Goal: Task Accomplishment & Management: Complete application form

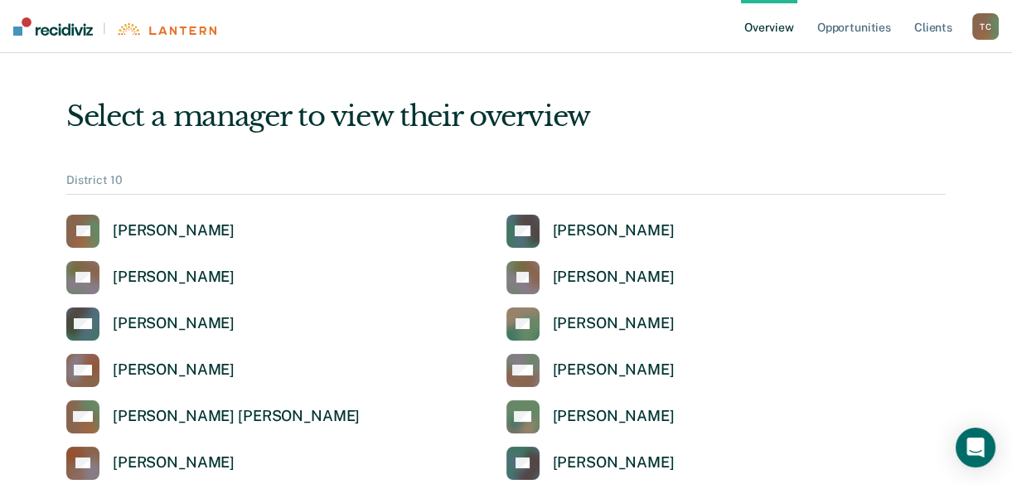
click at [807, 31] on ul "Overview Opportunities Client s" at bounding box center [856, 26] width 231 height 53
click at [820, 32] on link "Opportunities" at bounding box center [854, 26] width 80 height 53
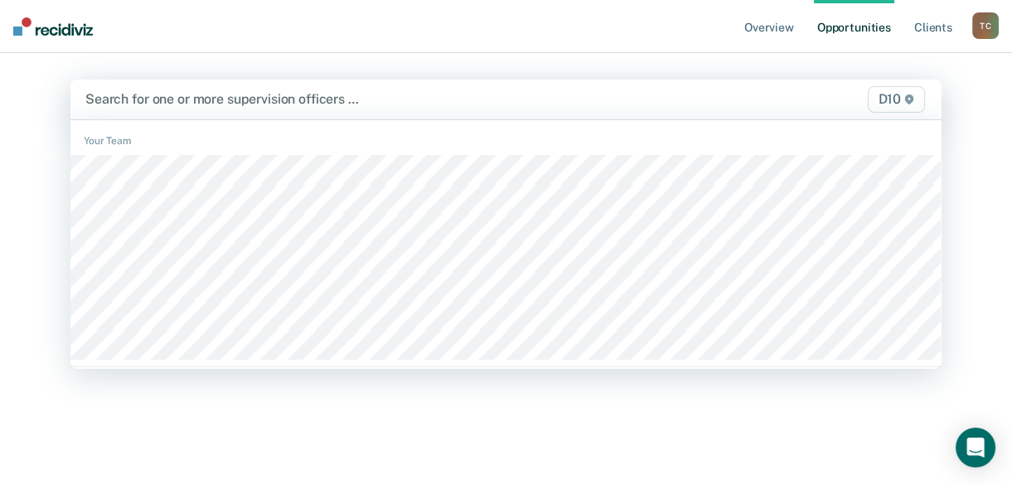
click at [431, 101] on div at bounding box center [379, 99] width 588 height 19
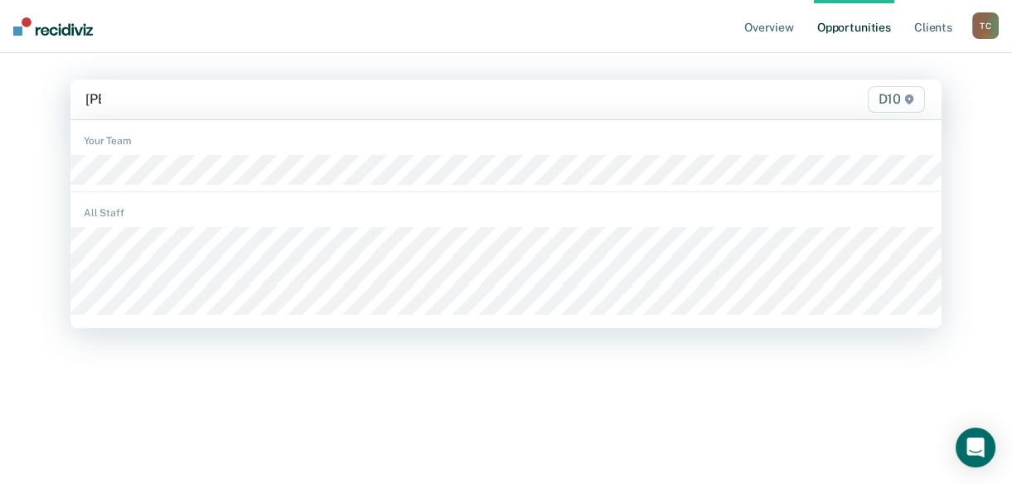
type input "[PERSON_NAME]"
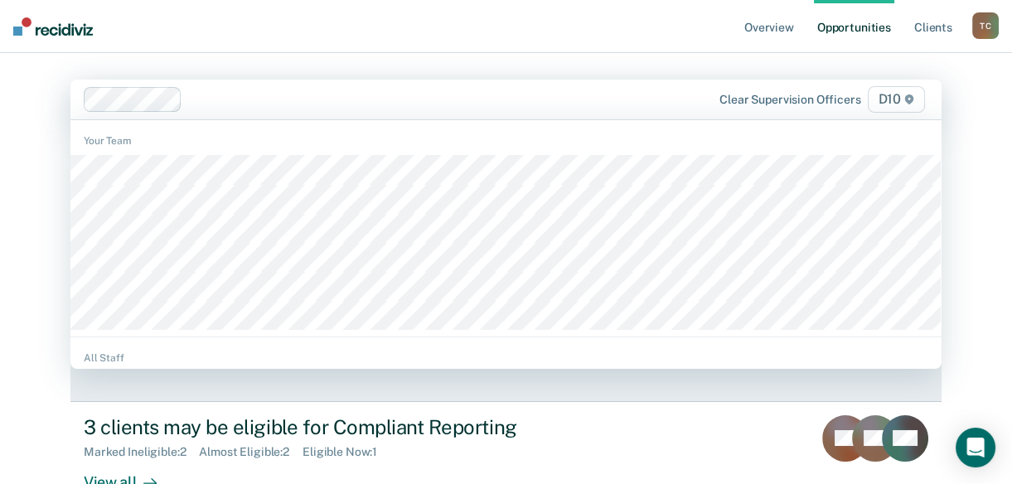
scroll to position [25, 0]
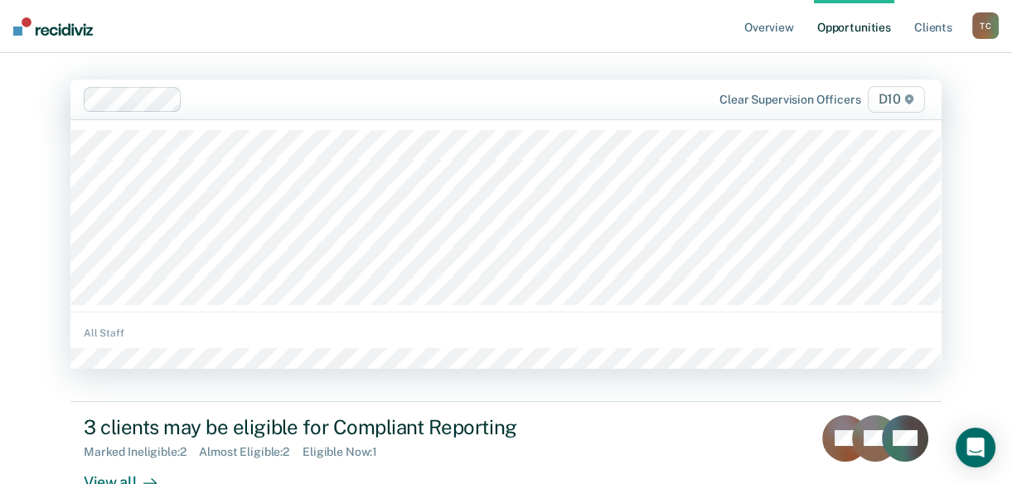
click at [16, 240] on div "Overview Opportunities Client s [PERSON_NAME] T C Profile How it works Log Out …" at bounding box center [506, 242] width 1012 height 484
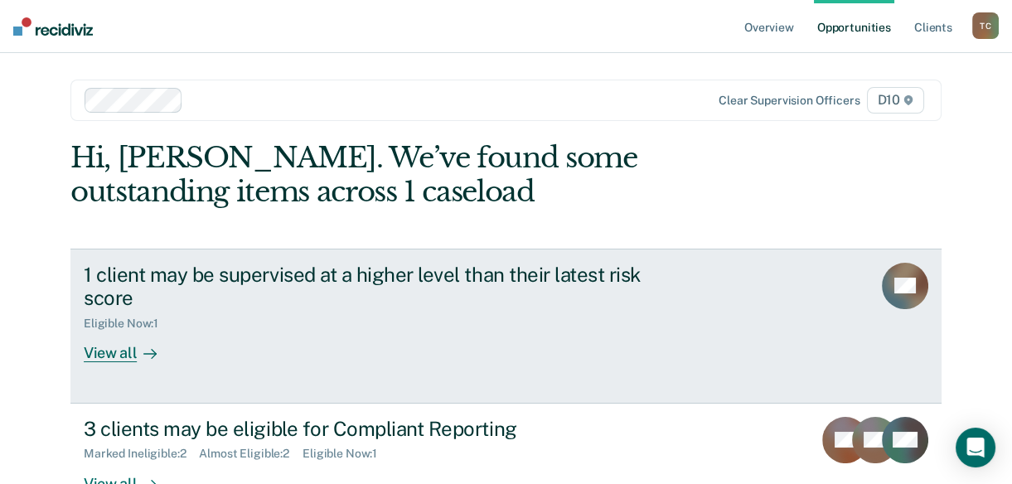
click at [137, 357] on div at bounding box center [147, 353] width 20 height 19
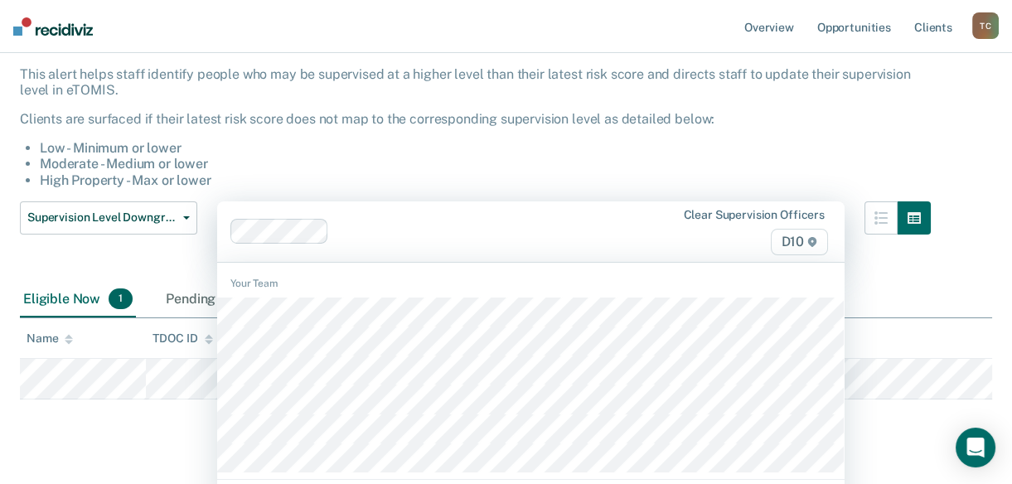
click at [551, 262] on div "63 results available. Use Up and Down to choose options, press Enter to select …" at bounding box center [531, 231] width 628 height 61
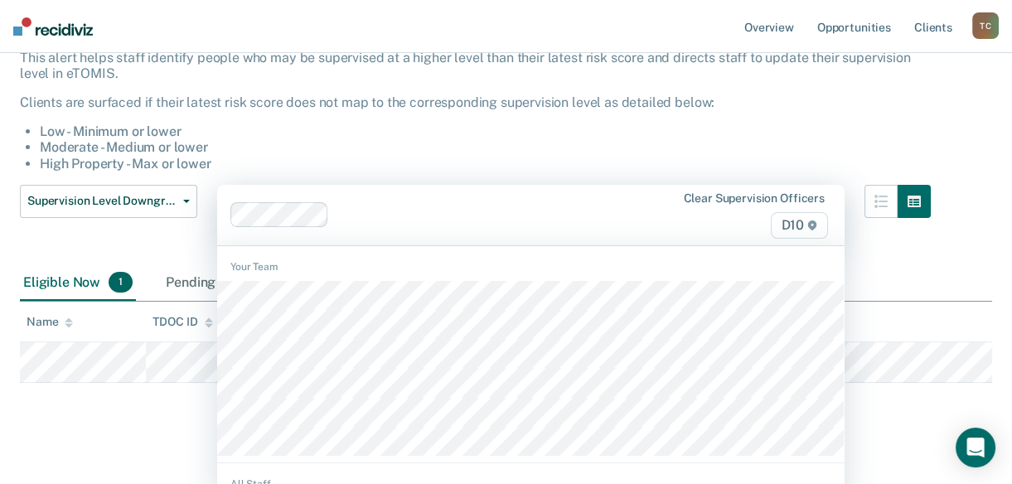
scroll to position [123, 0]
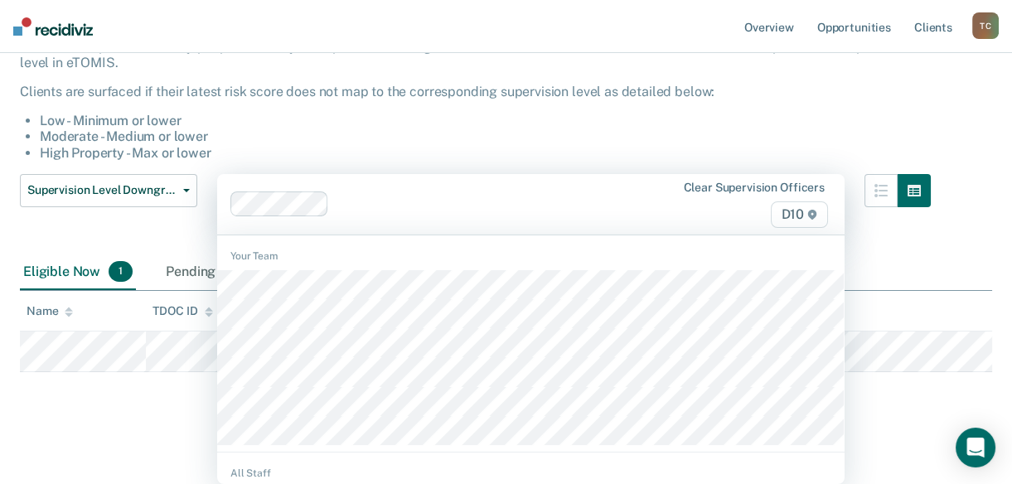
click at [454, 130] on li "Moderate - Medium or lower" at bounding box center [485, 137] width 891 height 16
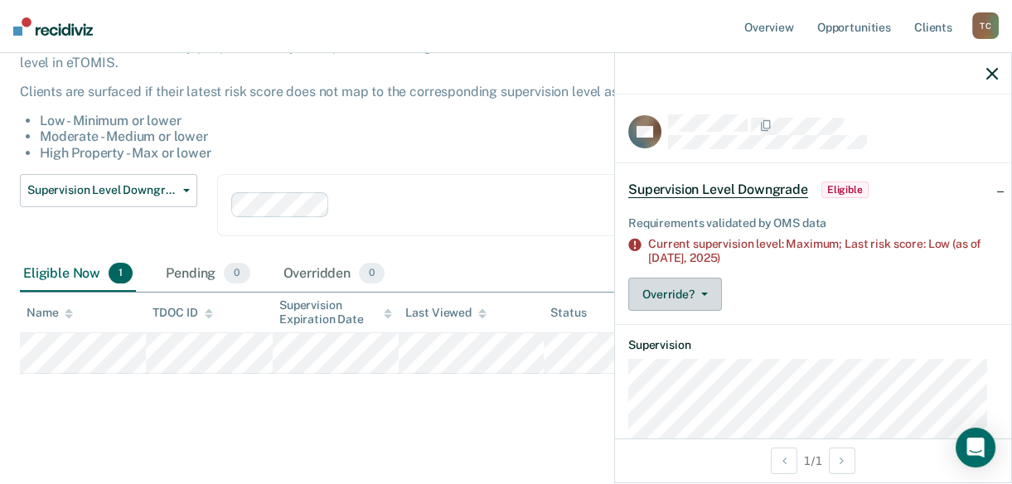
click at [703, 295] on button "Override?" at bounding box center [675, 294] width 94 height 33
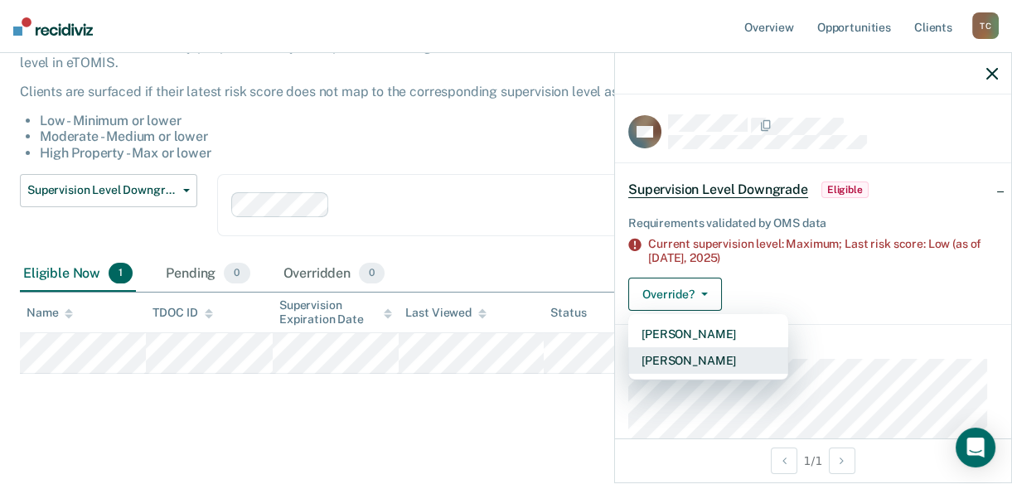
click at [696, 355] on button "[PERSON_NAME]" at bounding box center [708, 360] width 160 height 27
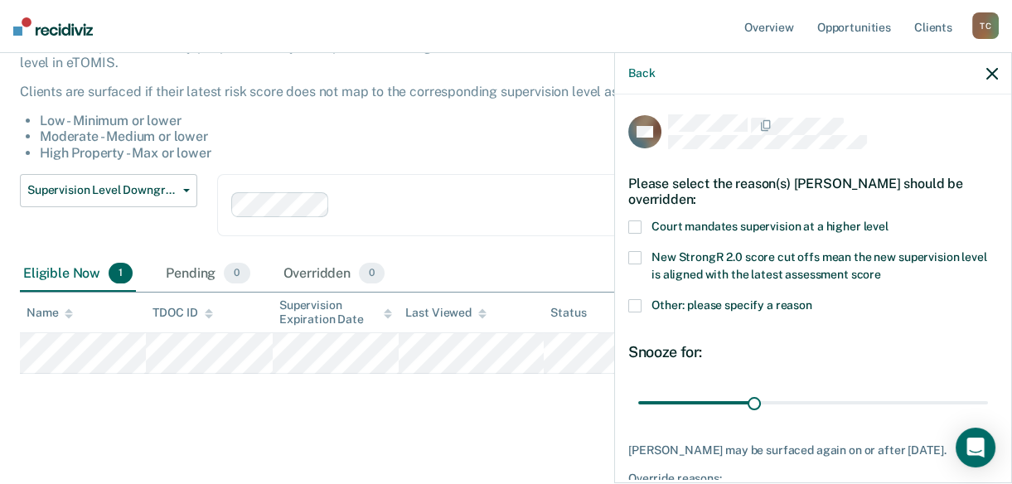
click at [638, 230] on span at bounding box center [634, 227] width 13 height 13
click at [630, 228] on span at bounding box center [634, 227] width 13 height 13
click at [984, 69] on div "Back" at bounding box center [813, 73] width 396 height 41
click at [992, 73] on icon "button" at bounding box center [993, 74] width 12 height 12
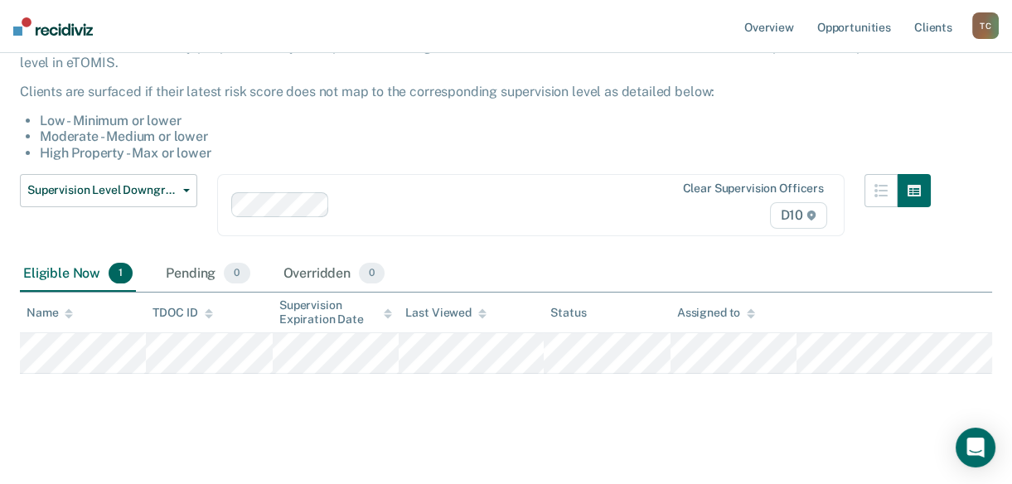
click at [336, 142] on li "Moderate - Medium or lower" at bounding box center [485, 137] width 891 height 16
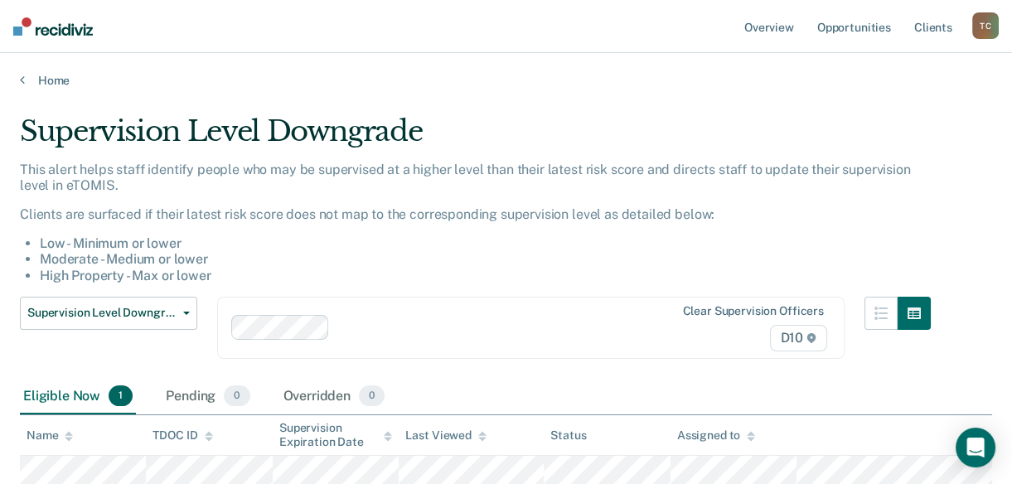
scroll to position [0, 0]
click at [49, 81] on link "Home" at bounding box center [506, 80] width 973 height 15
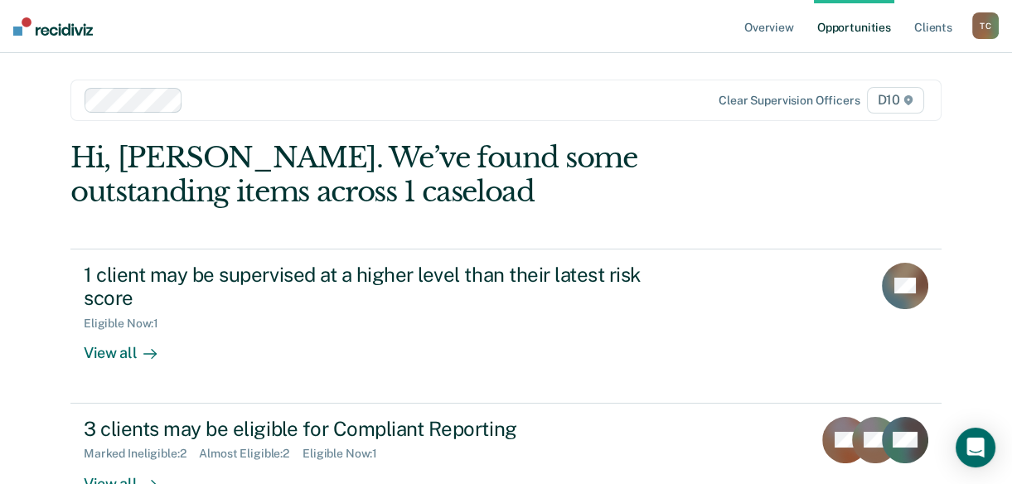
click at [1, 415] on div "Overview Opportunities Client s [PERSON_NAME] T C Profile How it works Log Out …" at bounding box center [506, 300] width 1012 height 600
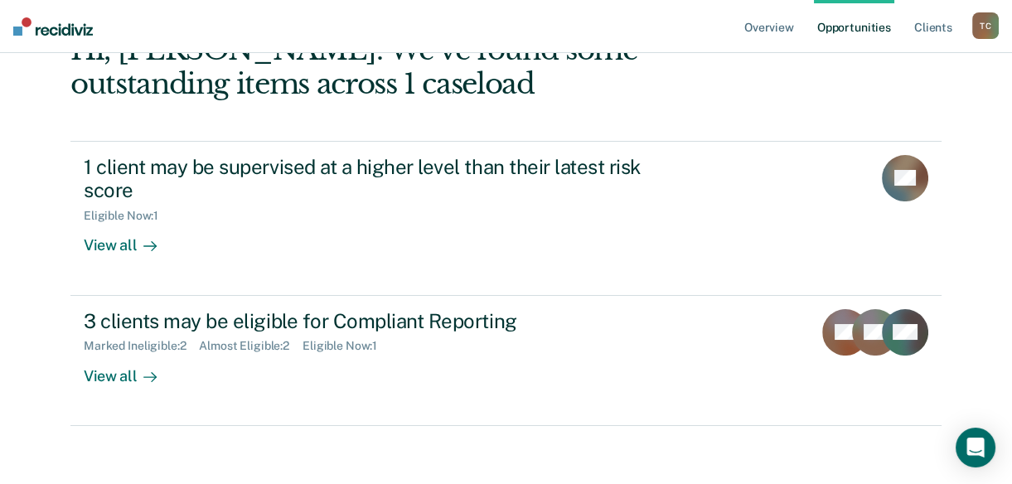
scroll to position [116, 0]
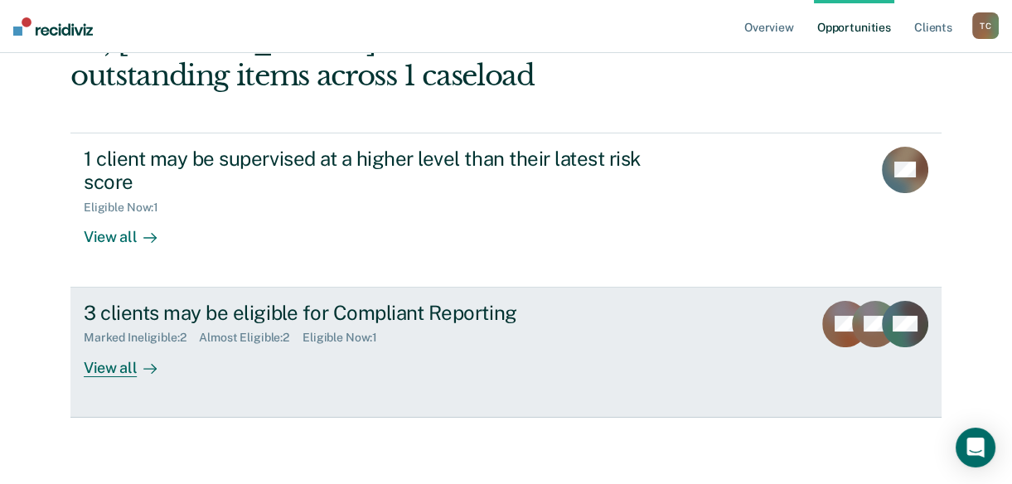
click at [109, 374] on div "View all" at bounding box center [130, 361] width 93 height 32
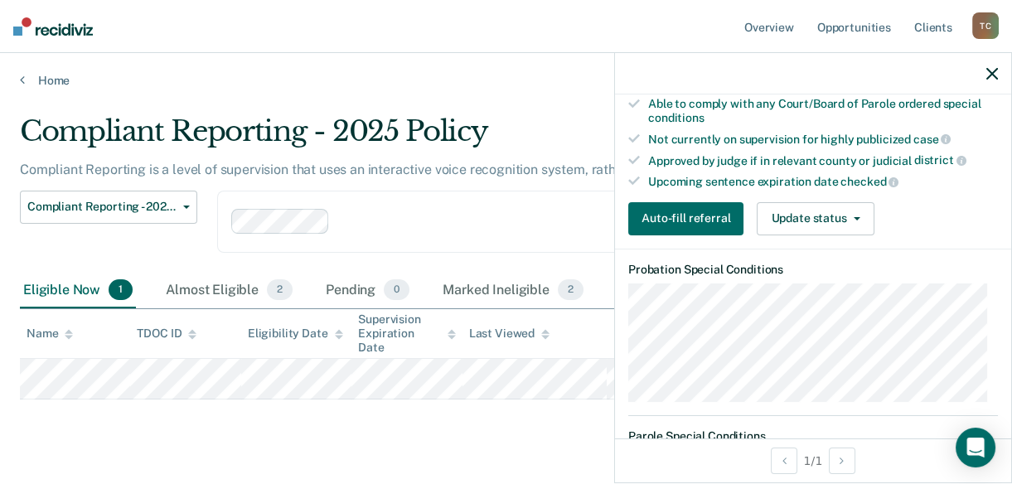
scroll to position [435, 0]
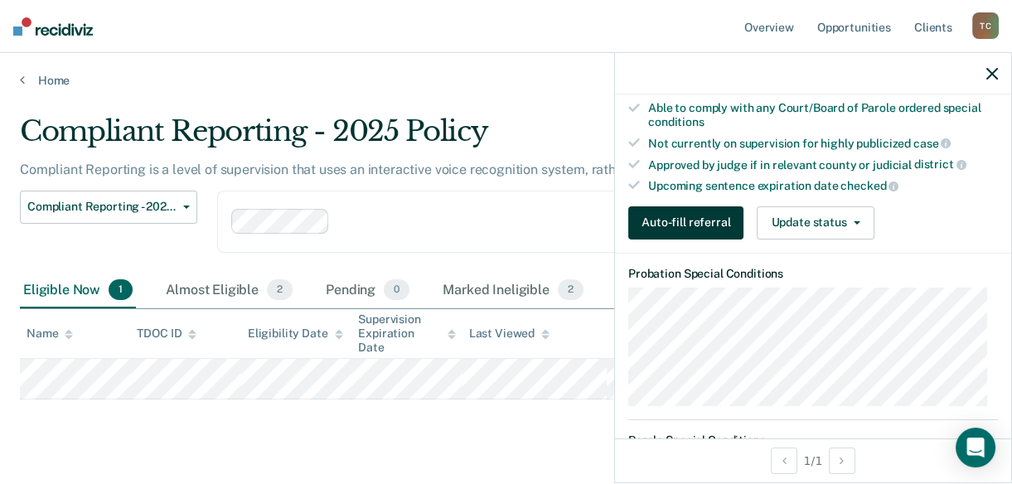
drag, startPoint x: 688, startPoint y: 214, endPoint x: 659, endPoint y: 209, distance: 29.4
click at [659, 209] on button "Auto-fill referral" at bounding box center [685, 222] width 115 height 33
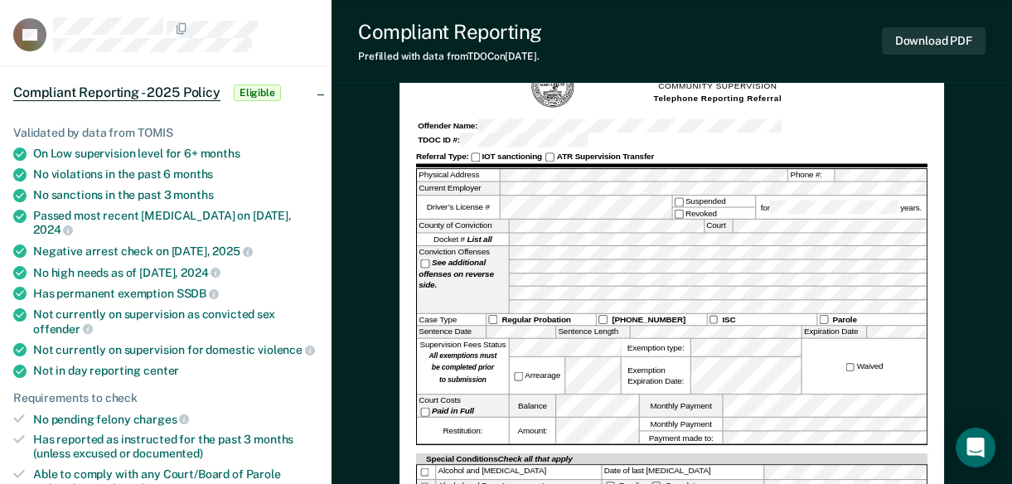
scroll to position [120, 0]
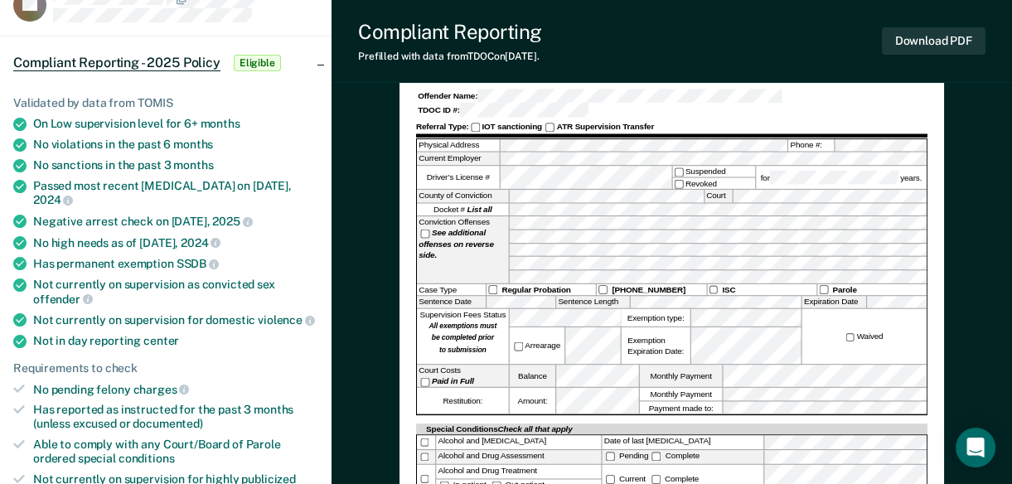
click at [473, 388] on div "Restitution:" at bounding box center [463, 401] width 92 height 26
drag, startPoint x: 429, startPoint y: 379, endPoint x: 502, endPoint y: 384, distance: 73.1
click at [502, 388] on div "Restitution:" at bounding box center [463, 401] width 92 height 26
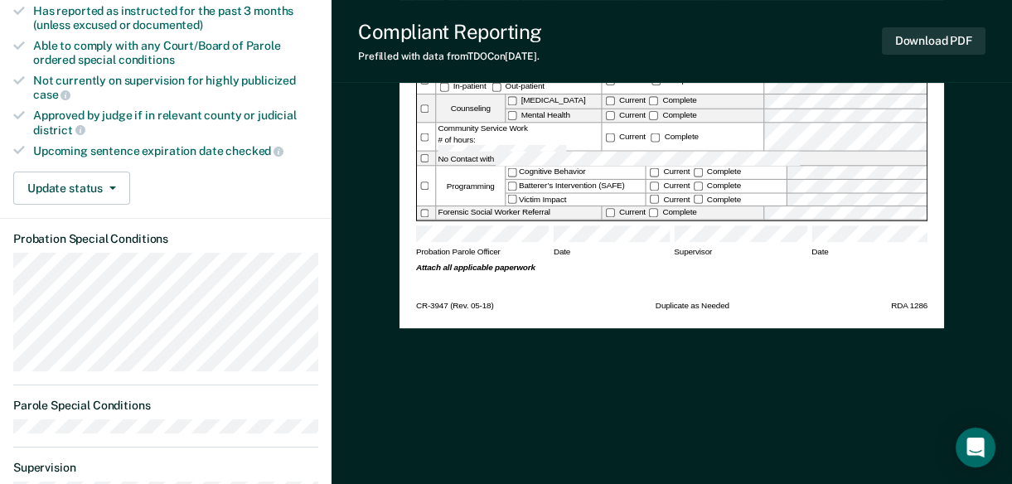
scroll to position [516, 0]
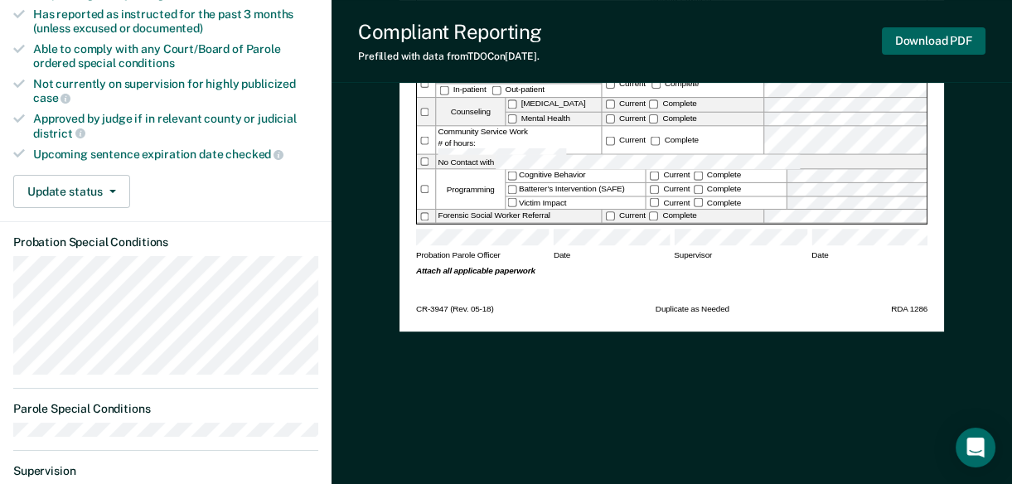
click at [937, 32] on button "Download PDF" at bounding box center [934, 40] width 104 height 27
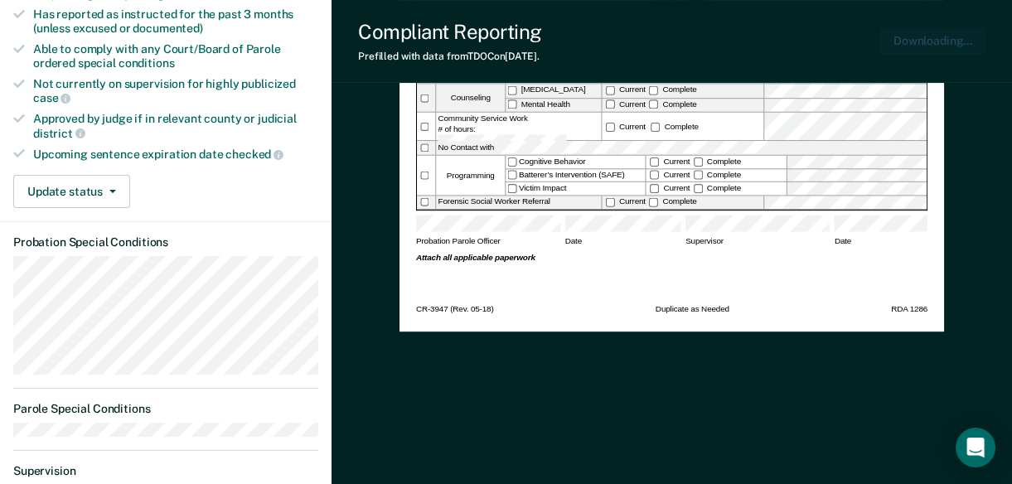
scroll to position [0, 0]
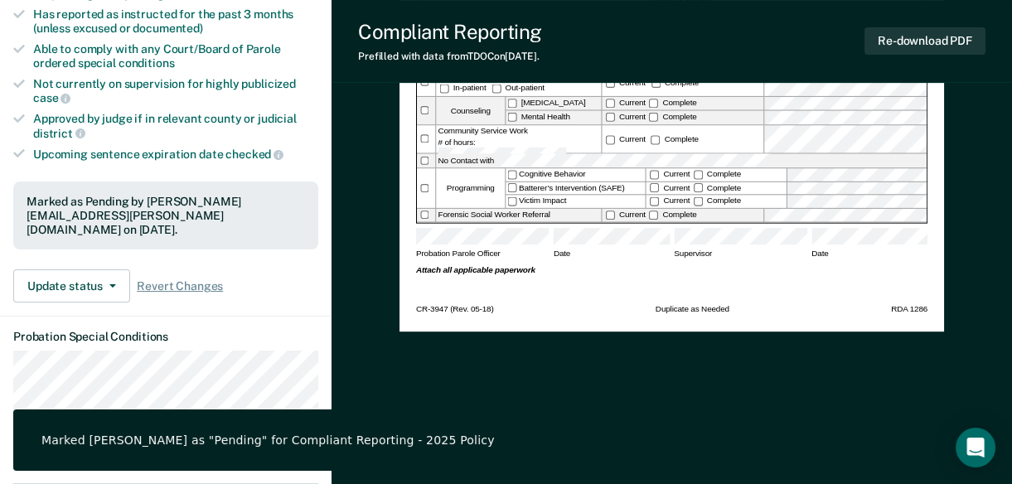
click at [818, 409] on div "[US_STATE] DEPARTMENT OF CORRECTION COMMUNITY SUPERVISION Telephone Reporting R…" at bounding box center [672, 355] width 545 height 1482
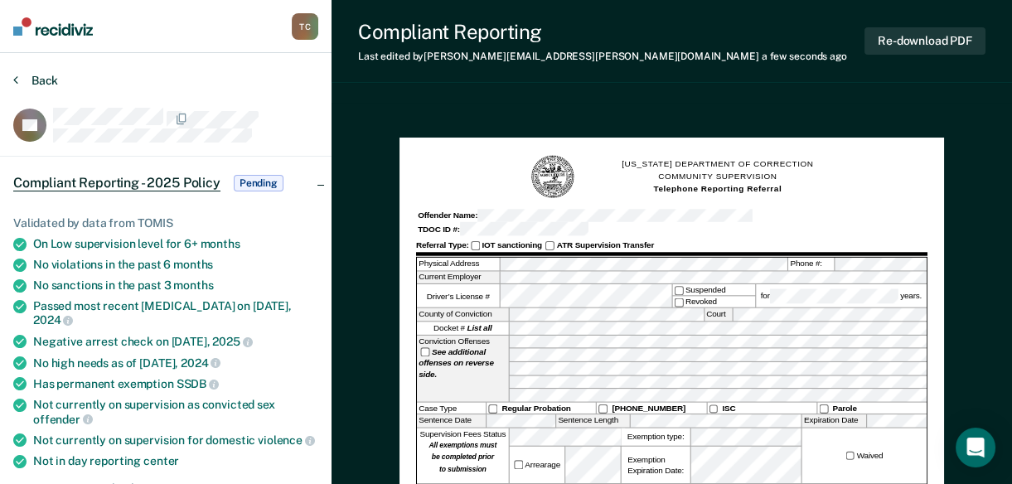
click at [25, 84] on button "Back" at bounding box center [35, 80] width 45 height 15
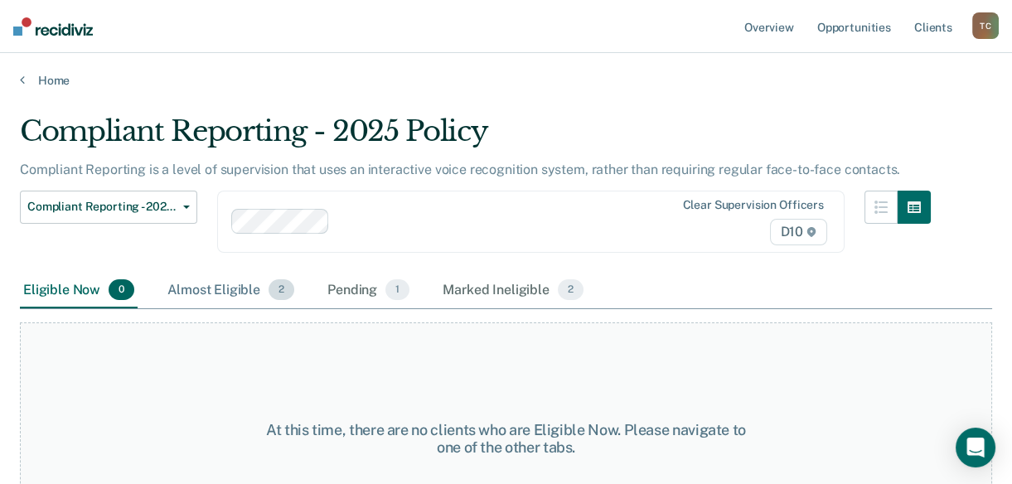
click at [211, 297] on div "Almost Eligible 2" at bounding box center [230, 291] width 133 height 36
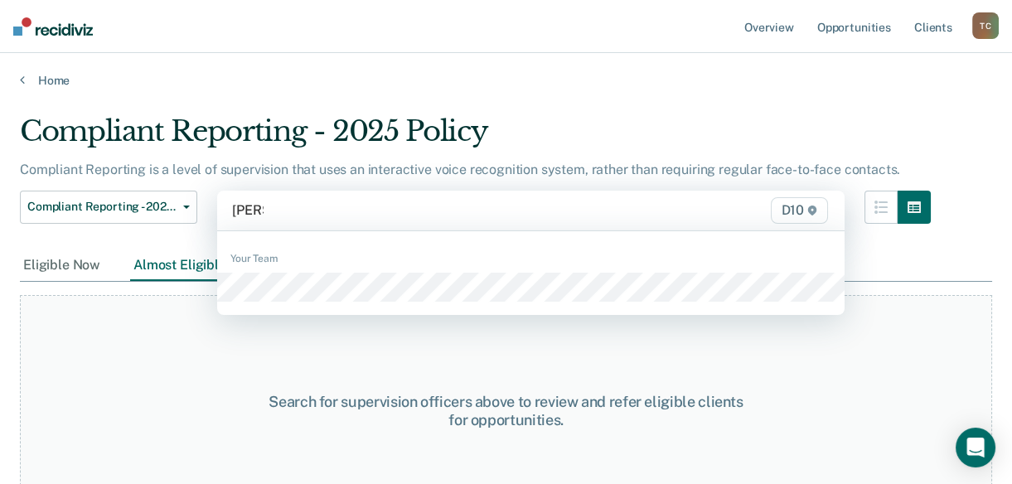
type input "[PERSON_NAME]"
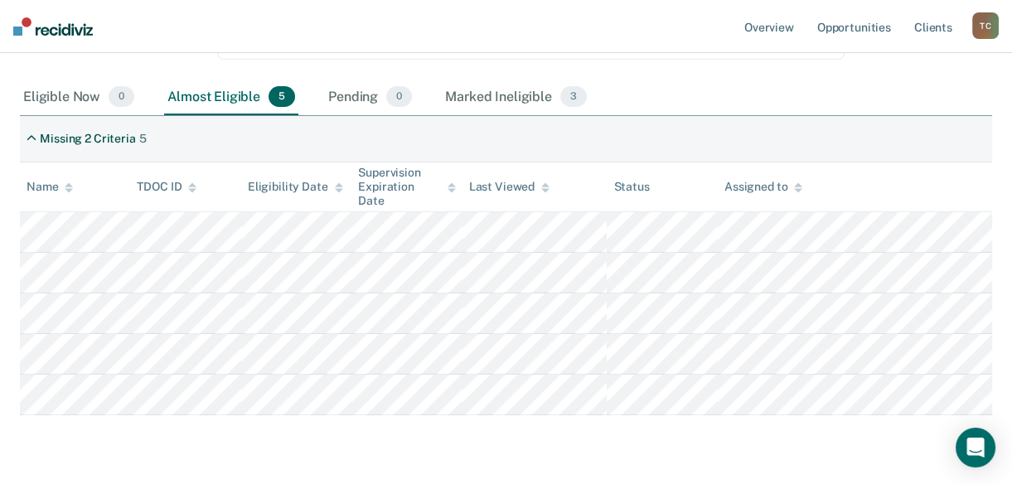
scroll to position [203, 0]
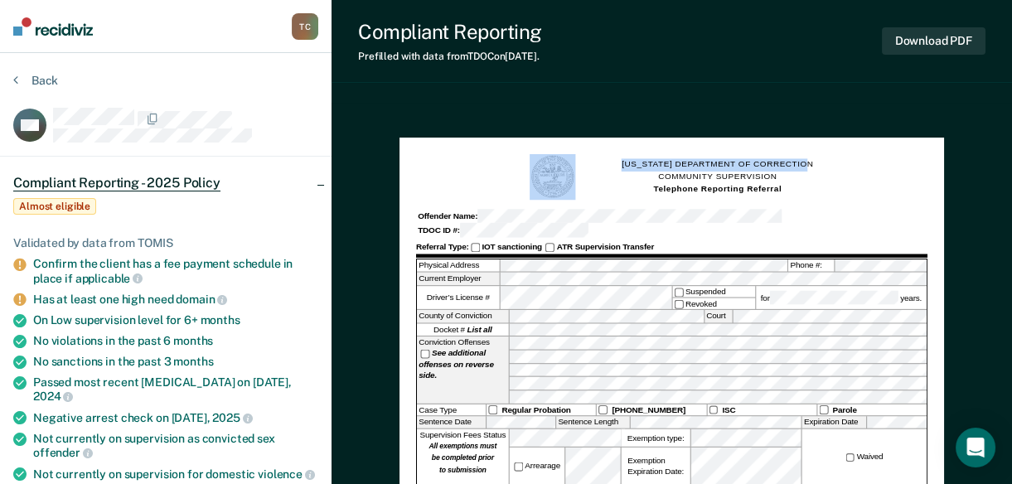
drag, startPoint x: 1003, startPoint y: 61, endPoint x: 1017, endPoint y: 95, distance: 36.8
click at [1012, 95] on html "Looks like you’re using Internet Explorer 11. For faster loading and a better e…" at bounding box center [506, 242] width 1012 height 484
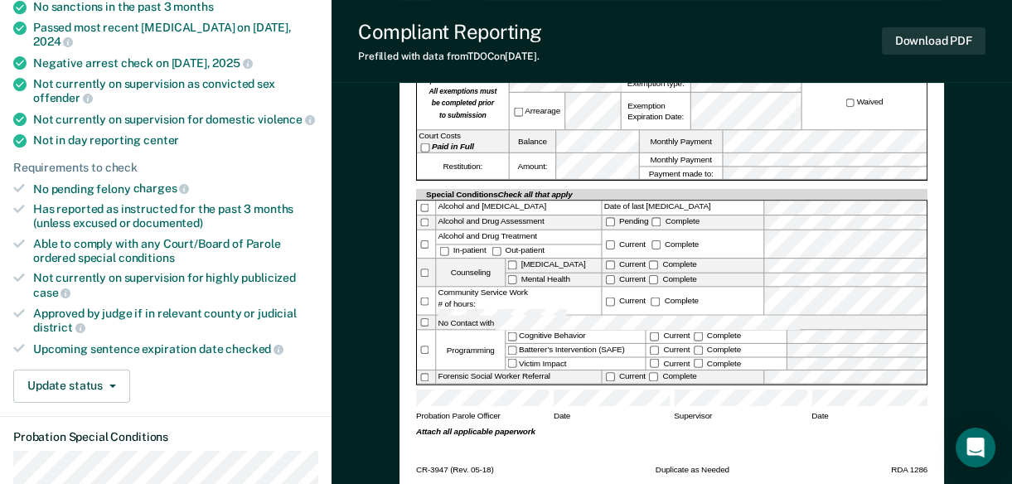
scroll to position [362, 0]
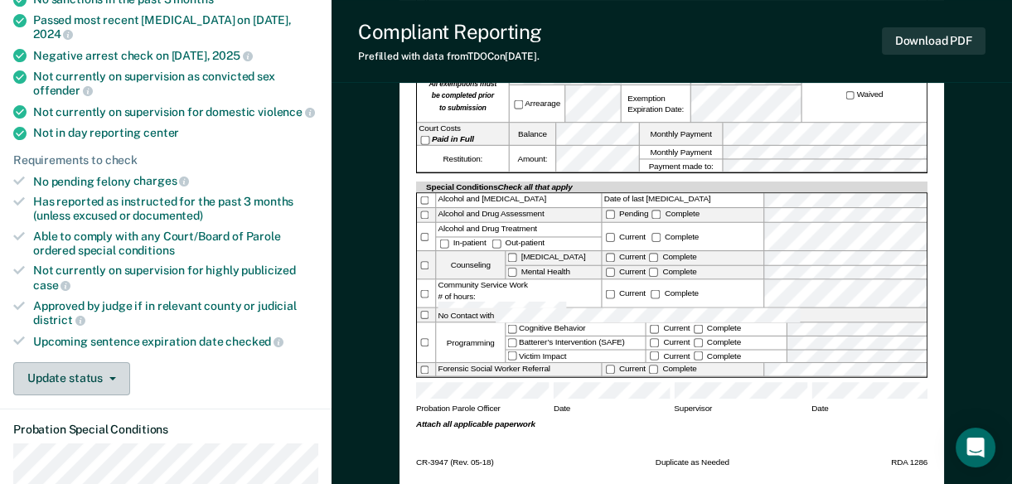
click at [76, 362] on button "Update status" at bounding box center [71, 378] width 117 height 33
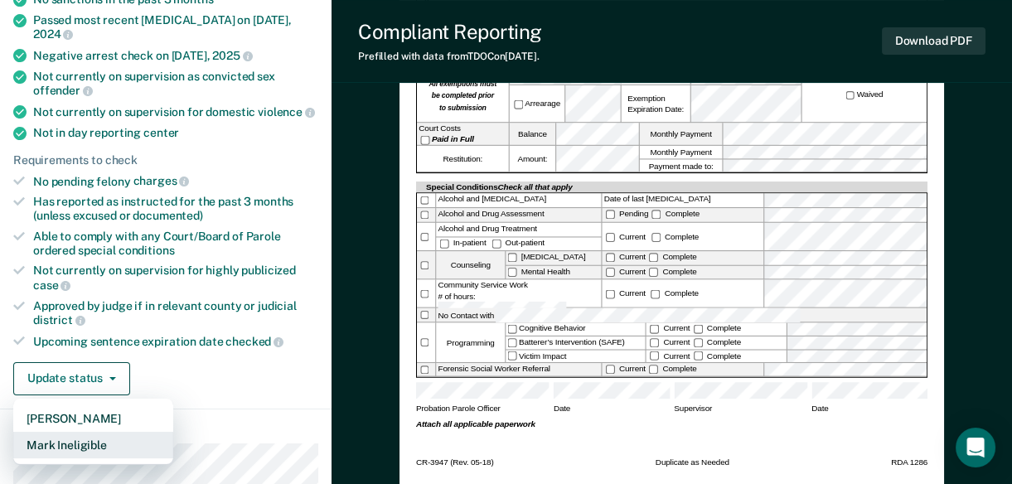
click at [78, 432] on button "Mark Ineligible" at bounding box center [93, 445] width 160 height 27
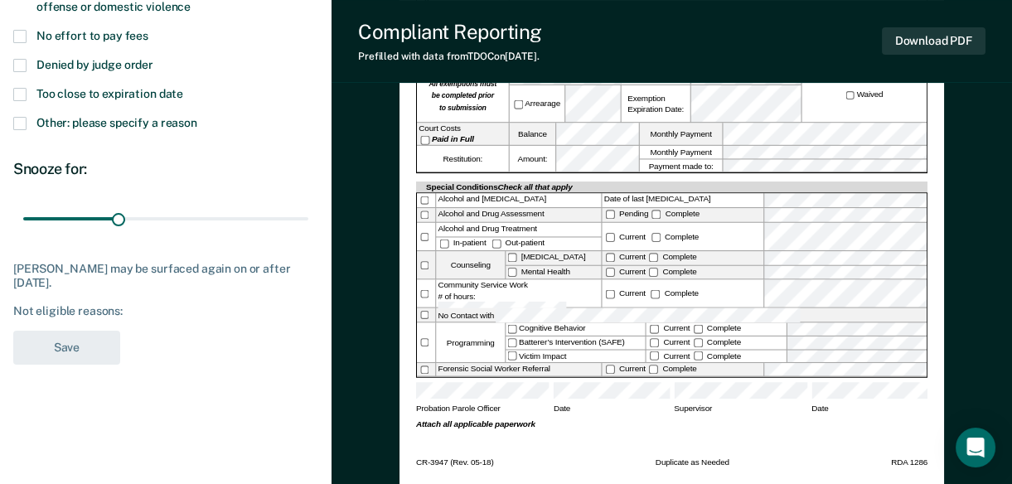
click at [66, 108] on div "Too close to expiration date" at bounding box center [165, 102] width 305 height 29
click at [30, 95] on label "Too close to expiration date" at bounding box center [165, 96] width 305 height 16
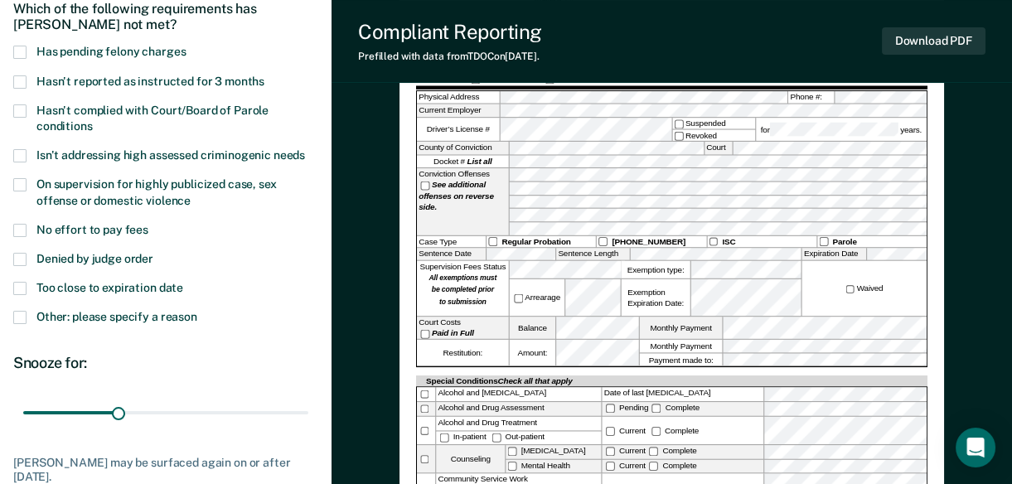
scroll to position [170, 0]
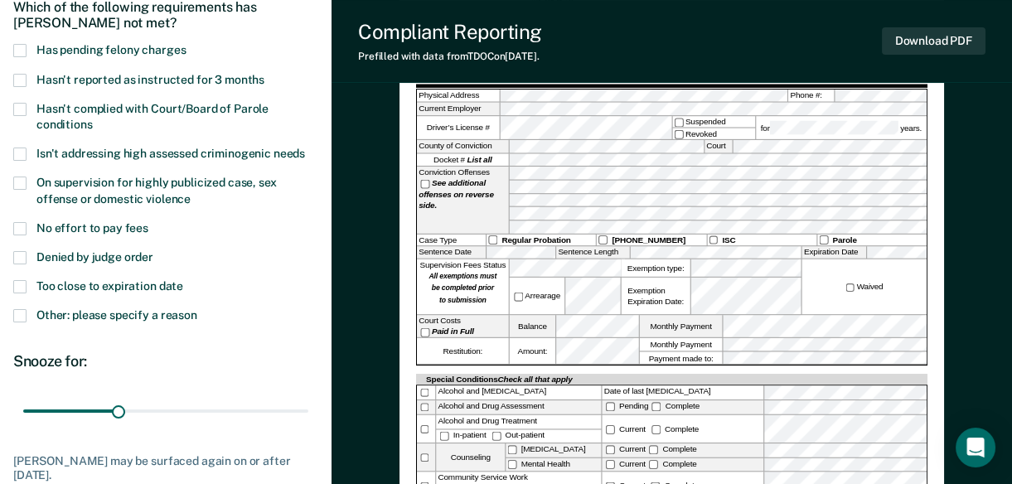
click at [18, 315] on span at bounding box center [19, 315] width 13 height 13
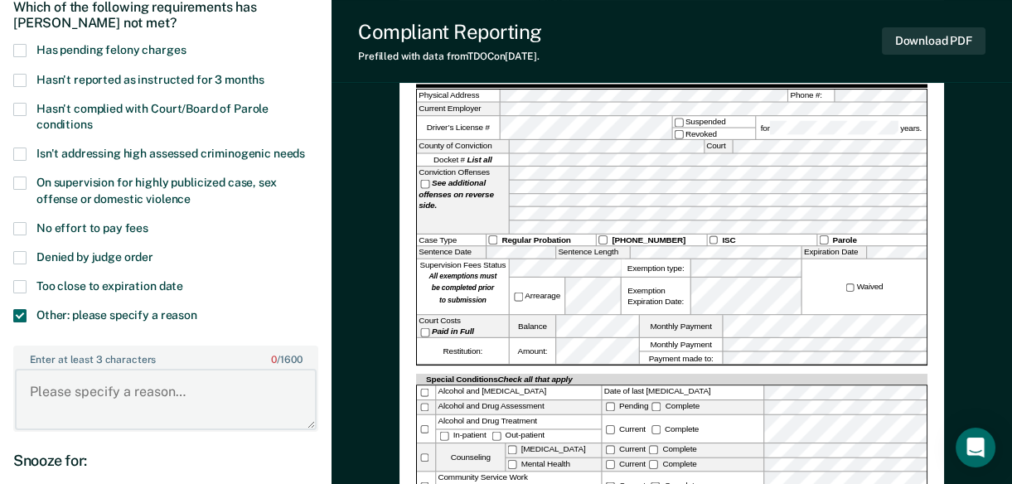
click at [91, 389] on textarea "Enter at least 3 characters 0 / 1600" at bounding box center [166, 399] width 302 height 61
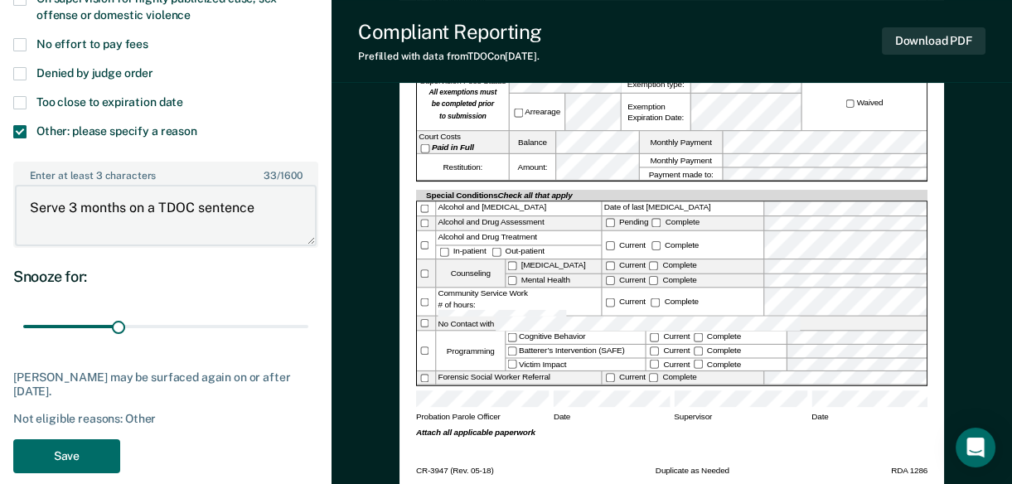
scroll to position [357, 0]
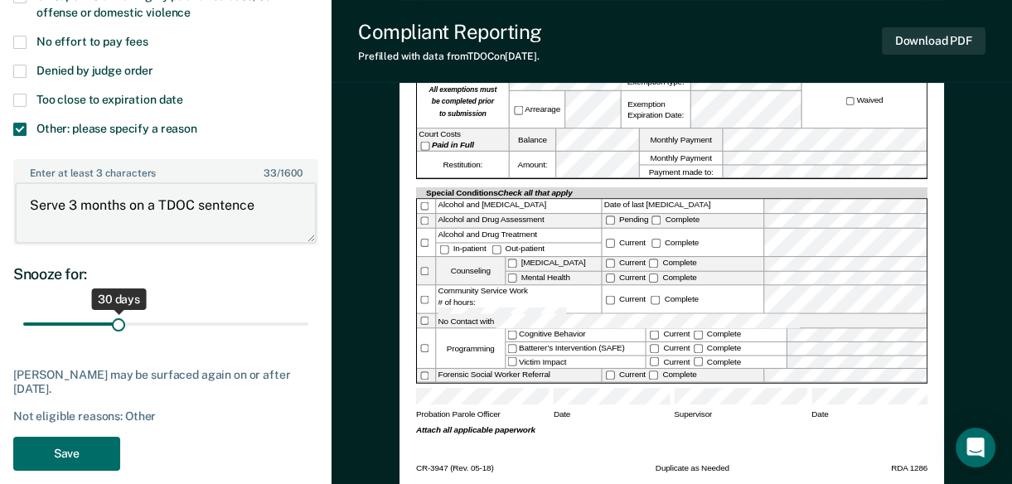
type textarea "Serve 3 months on a TDOC sentence"
drag, startPoint x: 120, startPoint y: 320, endPoint x: 365, endPoint y: 354, distance: 246.9
type input "90"
click at [308, 339] on input "range" at bounding box center [165, 324] width 285 height 29
click at [50, 453] on button "Save" at bounding box center [66, 454] width 107 height 34
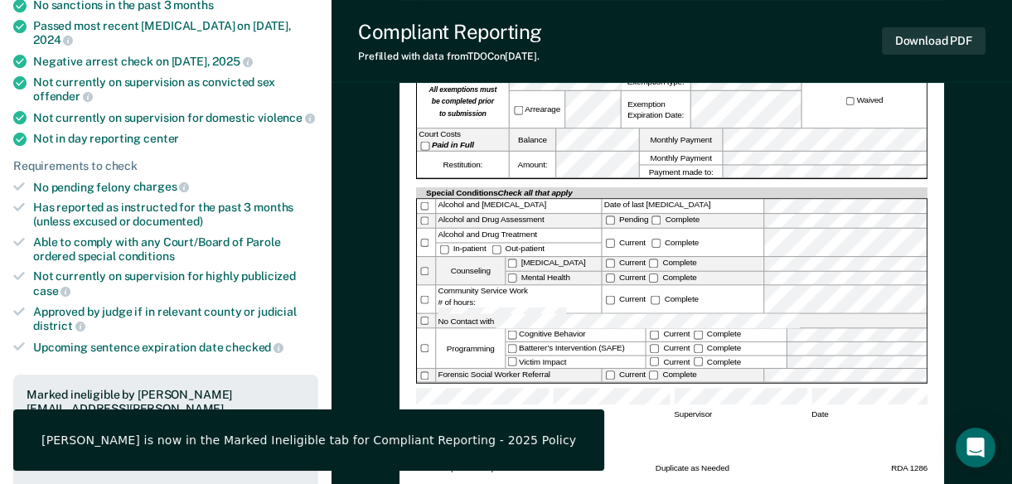
scroll to position [0, 0]
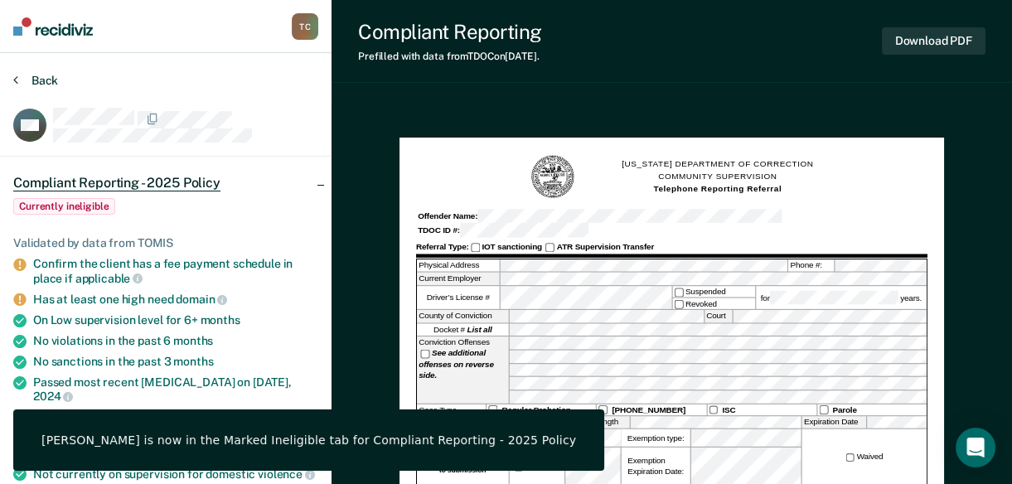
click at [45, 85] on button "Back" at bounding box center [35, 80] width 45 height 15
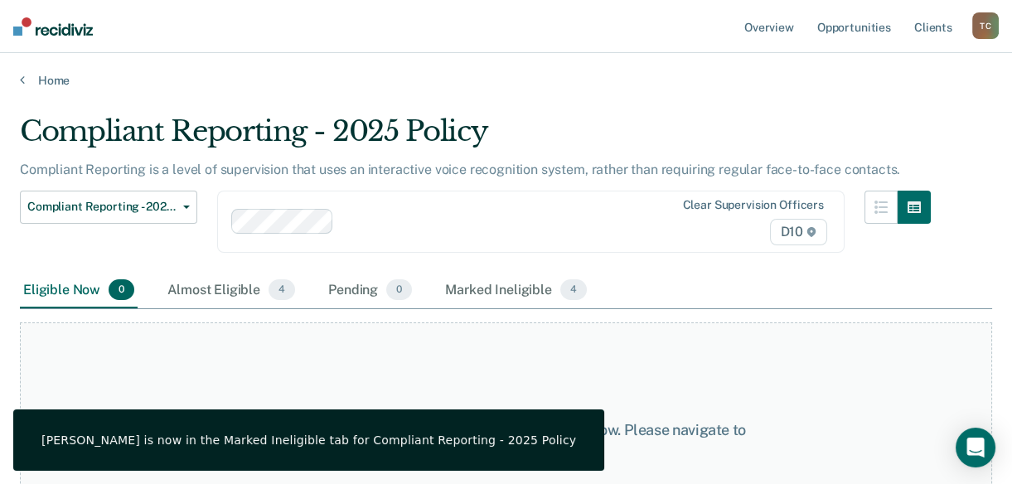
scroll to position [69, 0]
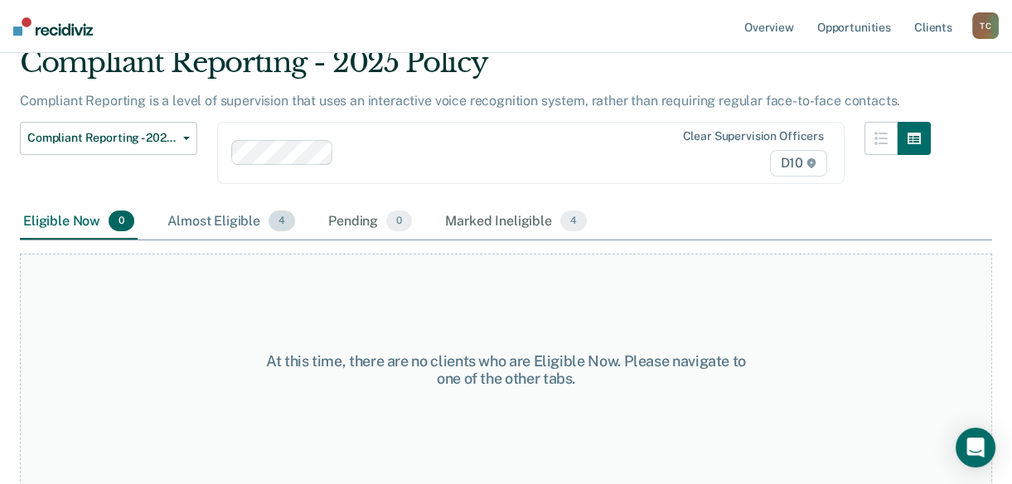
click at [195, 223] on div "Almost Eligible 4" at bounding box center [231, 222] width 134 height 36
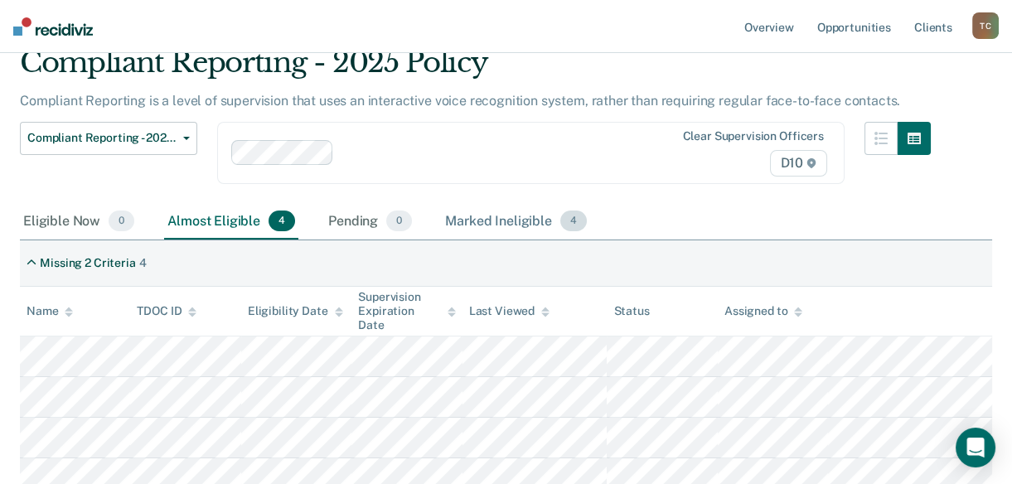
click at [460, 223] on div "Marked Ineligible 4" at bounding box center [516, 222] width 148 height 36
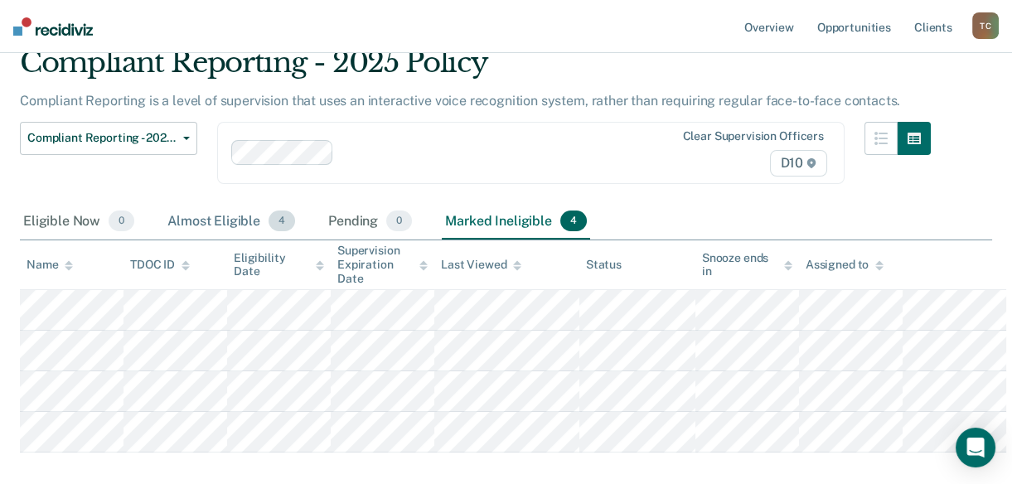
click at [216, 221] on div "Almost Eligible 4" at bounding box center [231, 222] width 134 height 36
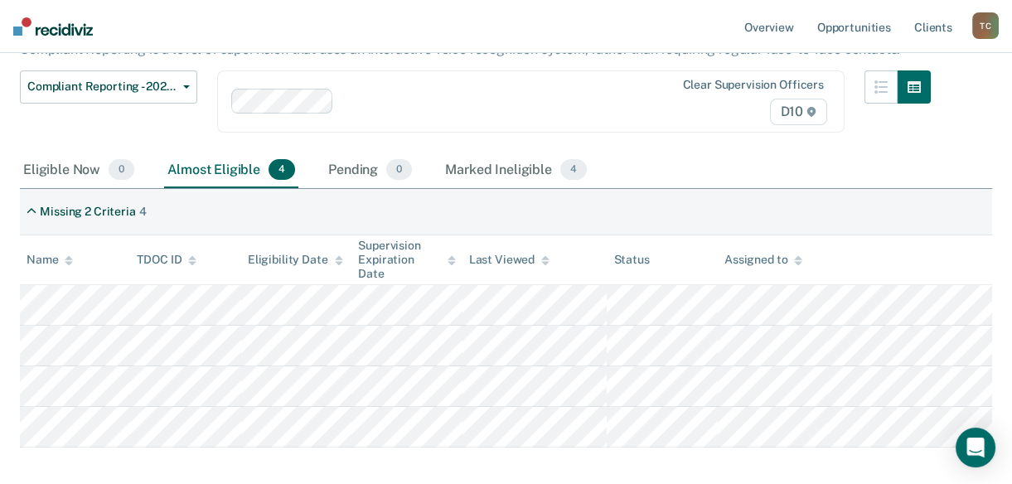
scroll to position [121, 0]
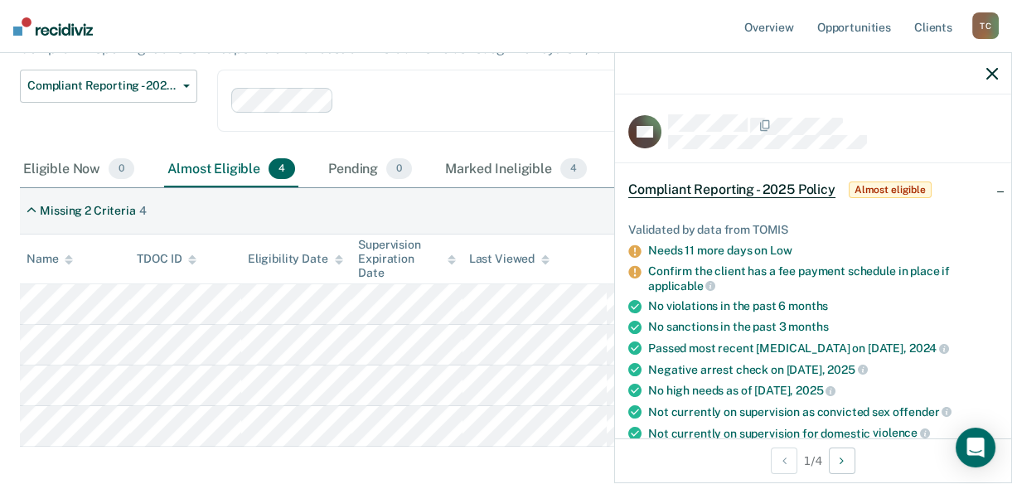
drag, startPoint x: 998, startPoint y: 168, endPoint x: 1005, endPoint y: 187, distance: 20.2
click at [1005, 187] on div "CH Compliant Reporting - 2025 Policy Almost eligible Validated by data from TOM…" at bounding box center [813, 267] width 396 height 344
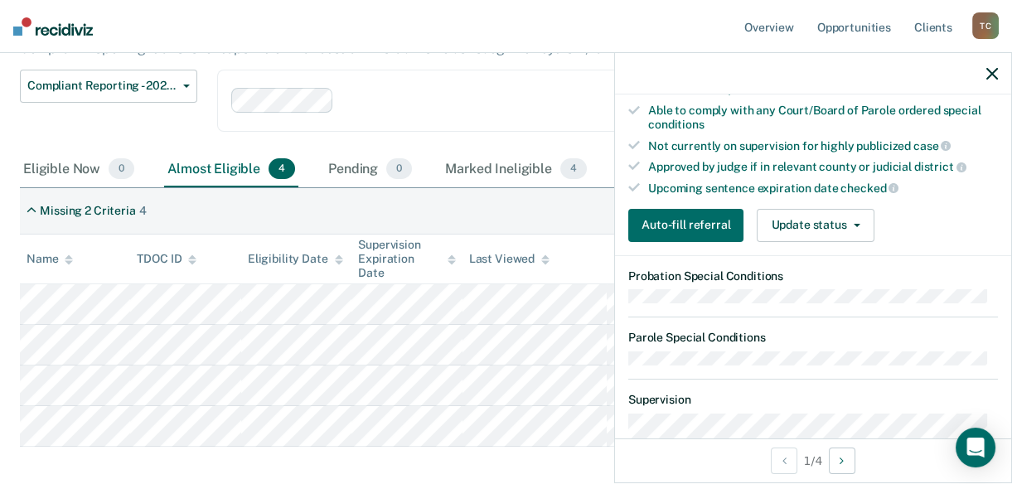
scroll to position [444, 0]
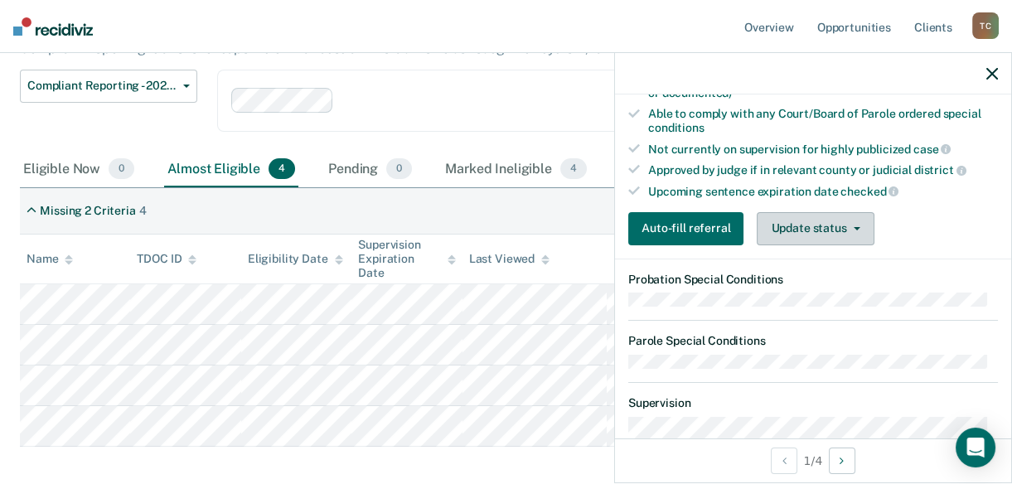
click at [839, 225] on button "Update status" at bounding box center [815, 228] width 117 height 33
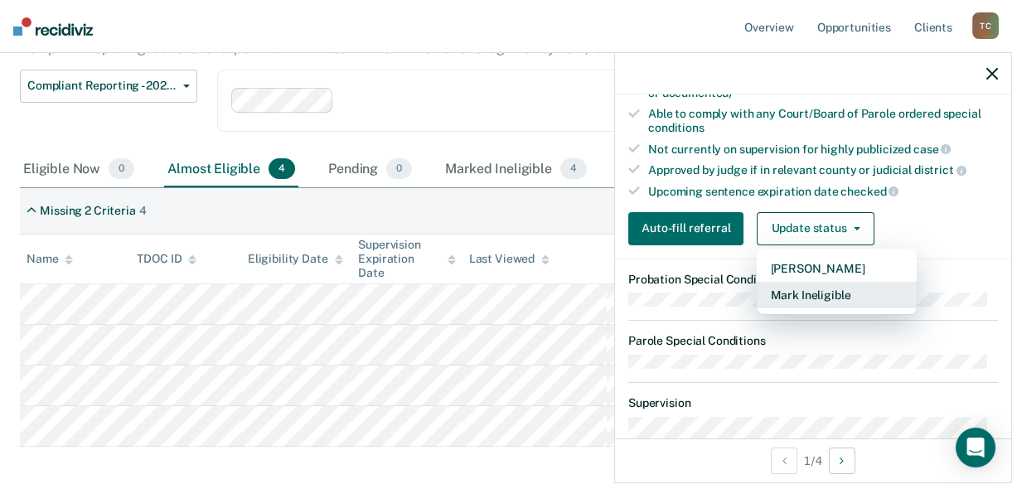
click at [826, 294] on button "Mark Ineligible" at bounding box center [837, 295] width 160 height 27
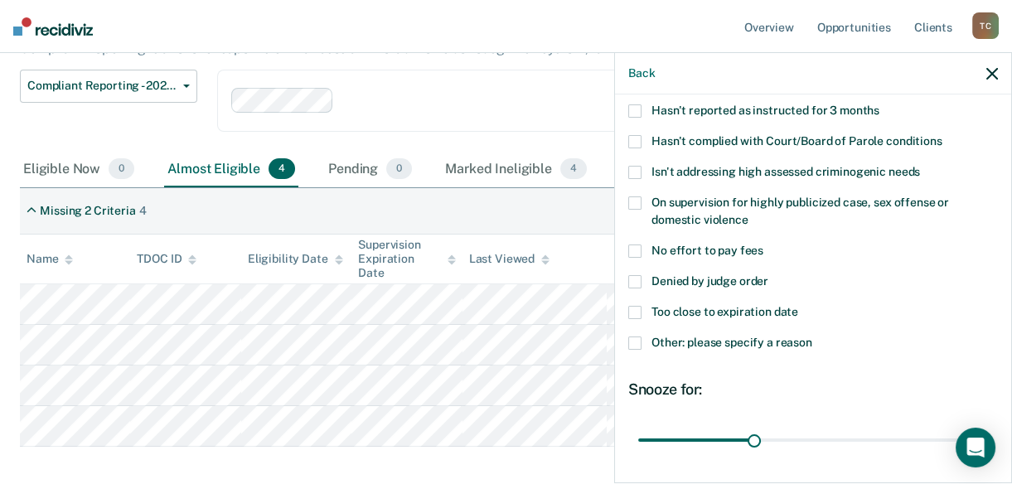
scroll to position [148, 0]
click at [638, 310] on span at bounding box center [634, 311] width 13 height 13
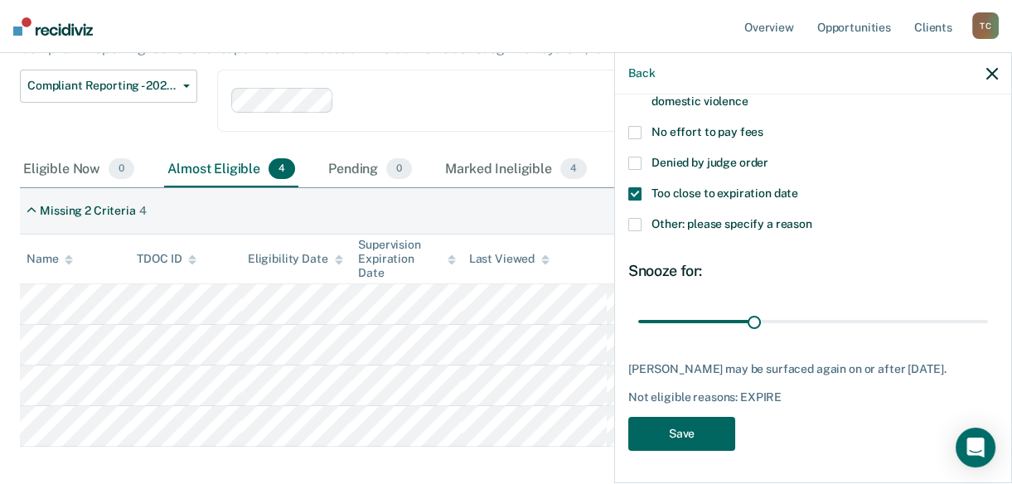
click at [711, 433] on button "Save" at bounding box center [681, 434] width 107 height 34
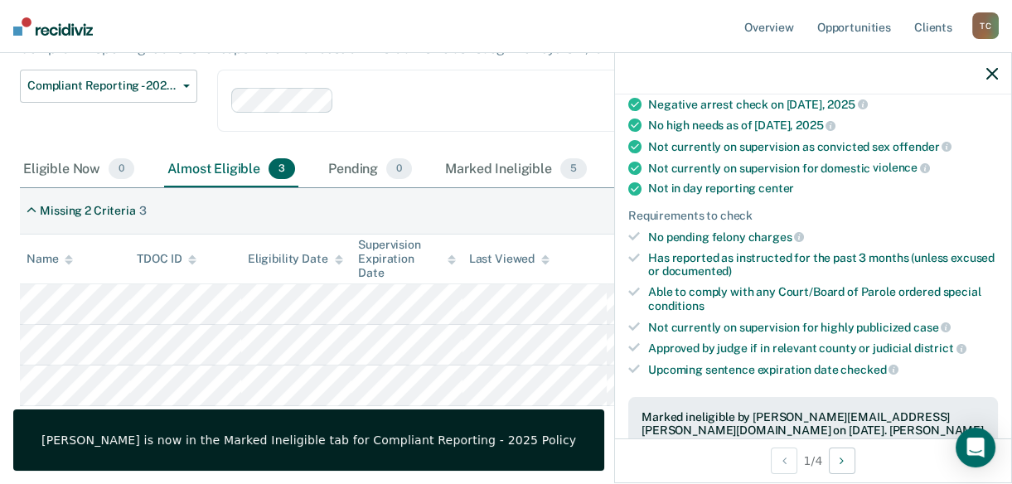
click at [997, 77] on icon "button" at bounding box center [993, 74] width 12 height 12
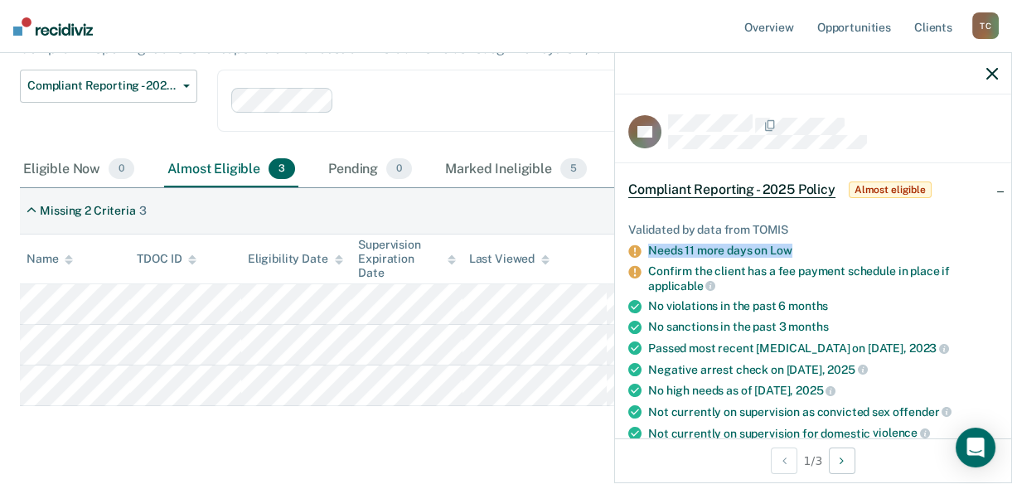
drag, startPoint x: 649, startPoint y: 250, endPoint x: 803, endPoint y: 249, distance: 153.4
click at [803, 249] on div "Needs 11 more days on Low" at bounding box center [823, 251] width 350 height 14
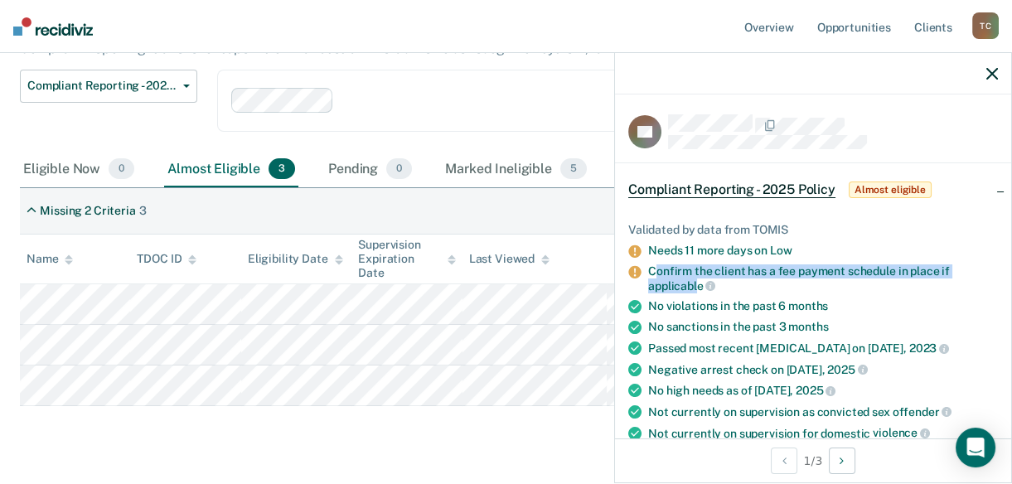
drag, startPoint x: 657, startPoint y: 269, endPoint x: 696, endPoint y: 284, distance: 41.7
click at [696, 284] on div "Confirm the client has a fee payment schedule in place if applicable" at bounding box center [823, 278] width 350 height 28
click at [697, 285] on div "Confirm the client has a fee payment schedule in place if applicable" at bounding box center [823, 278] width 350 height 28
drag, startPoint x: 701, startPoint y: 283, endPoint x: 650, endPoint y: 252, distance: 59.2
click at [650, 252] on ul "Validated by data from TOMIS Needs 11 more days on Low Confirm the client has a…" at bounding box center [813, 433] width 370 height 420
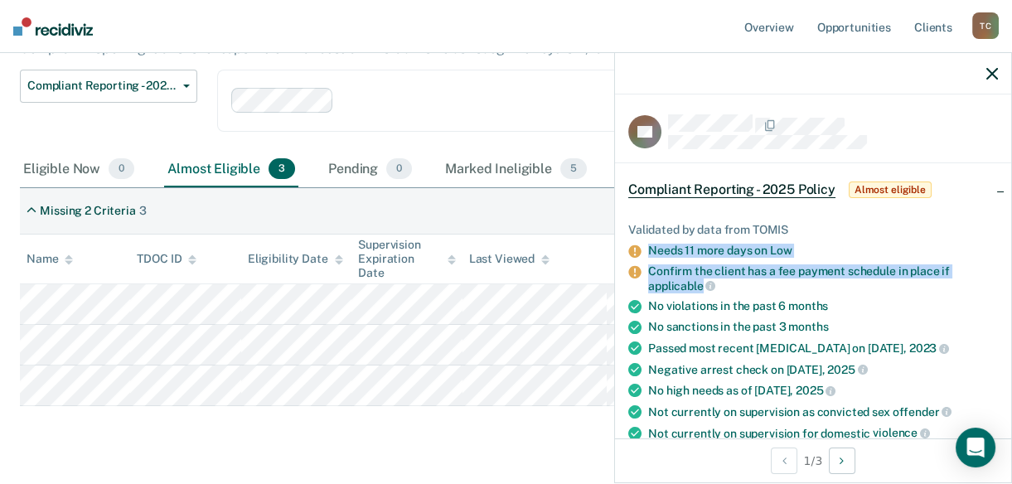
drag, startPoint x: 650, startPoint y: 252, endPoint x: 655, endPoint y: 274, distance: 22.1
click at [655, 274] on div "Confirm the client has a fee payment schedule in place if applicable" at bounding box center [823, 278] width 350 height 28
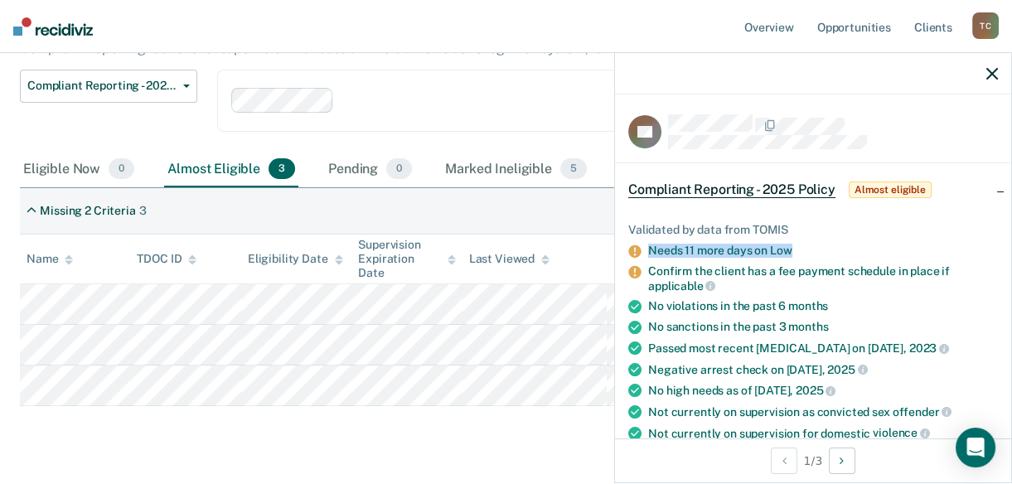
drag, startPoint x: 648, startPoint y: 250, endPoint x: 795, endPoint y: 254, distance: 146.8
click at [795, 254] on div "Needs 11 more days on Low" at bounding box center [823, 251] width 350 height 14
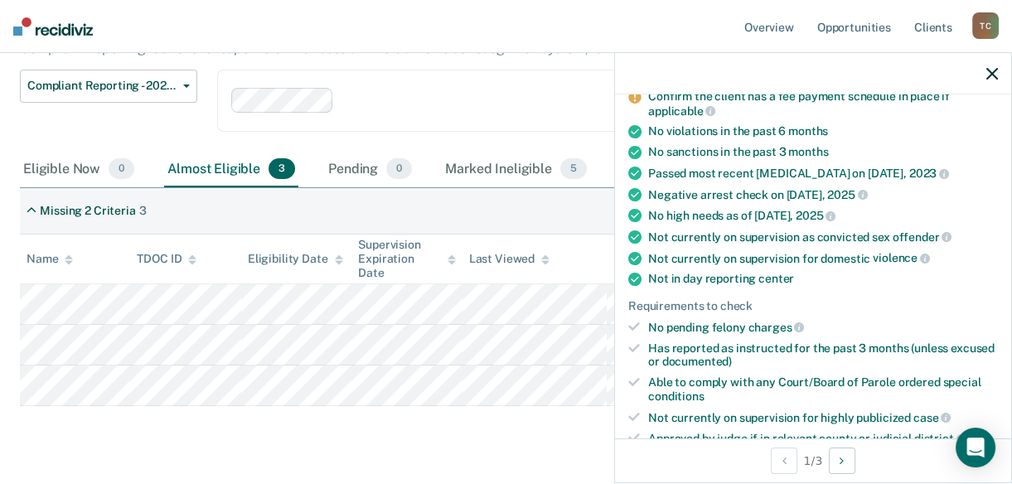
scroll to position [189, 0]
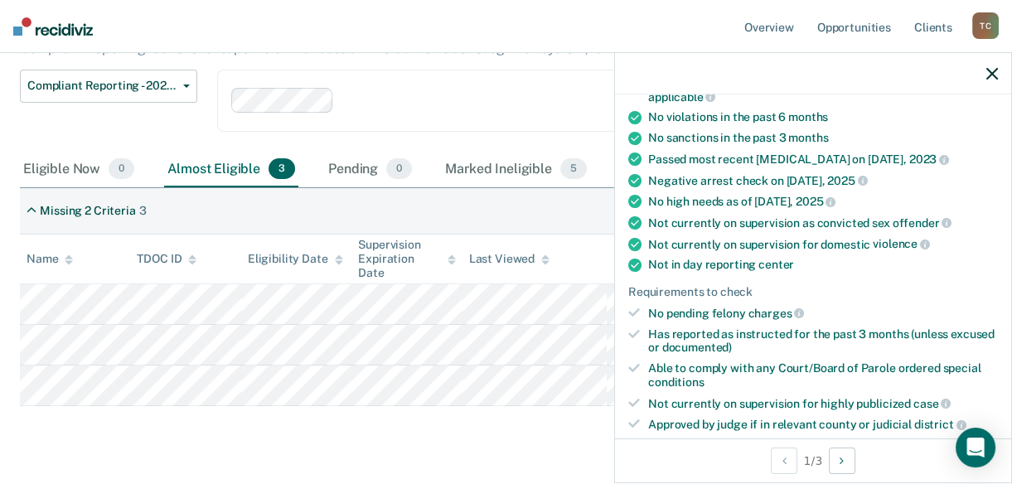
click at [367, 225] on div "Missing 2 Criteria 3" at bounding box center [506, 211] width 973 height 46
click at [998, 74] on div at bounding box center [813, 73] width 396 height 41
click at [990, 70] on icon "button" at bounding box center [993, 74] width 12 height 12
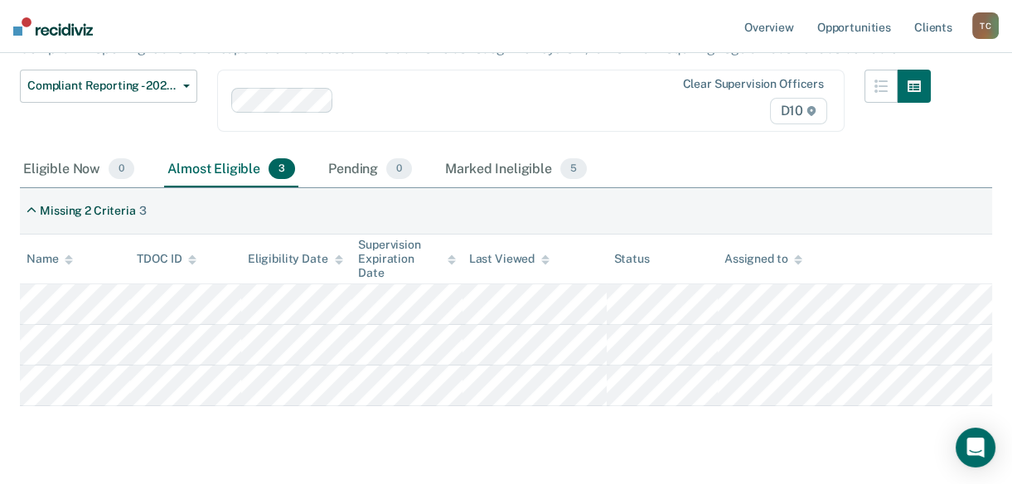
scroll to position [43, 0]
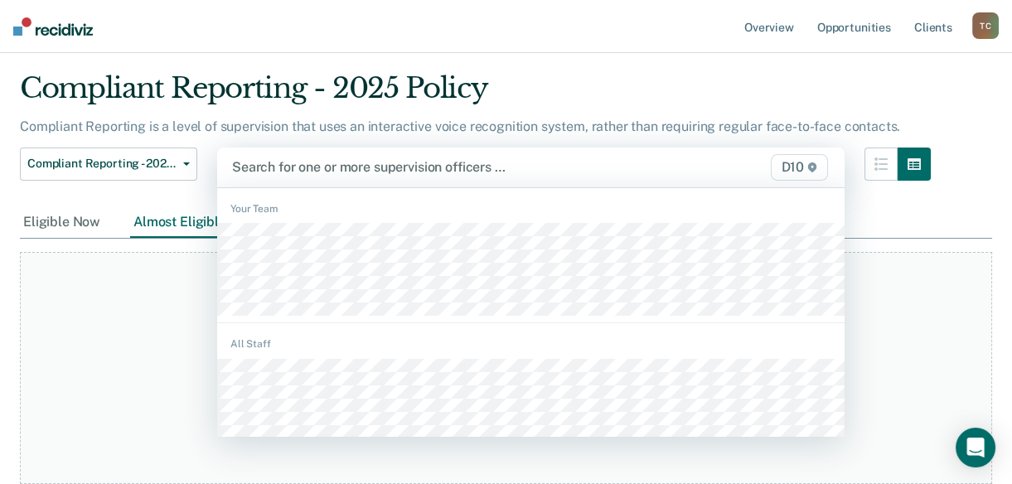
click at [290, 164] on div at bounding box center [440, 167] width 417 height 19
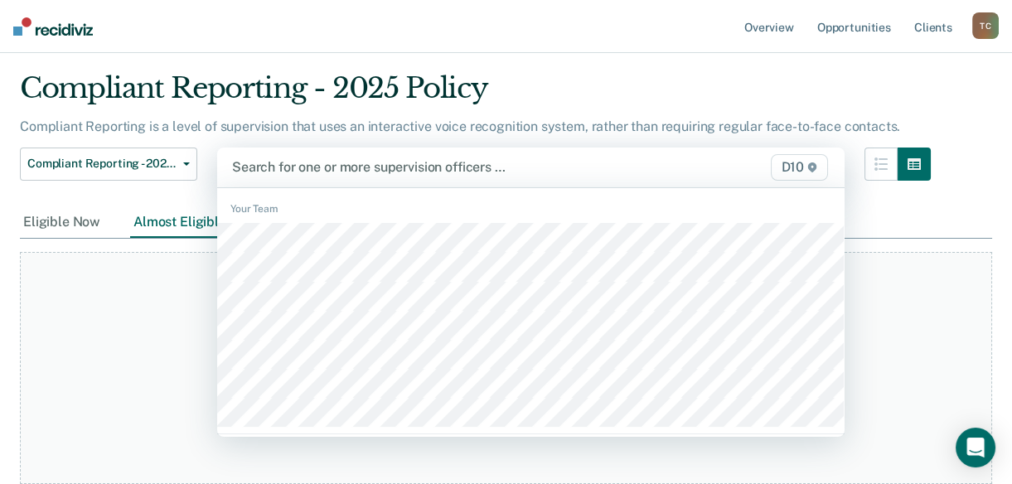
scroll to position [41, 0]
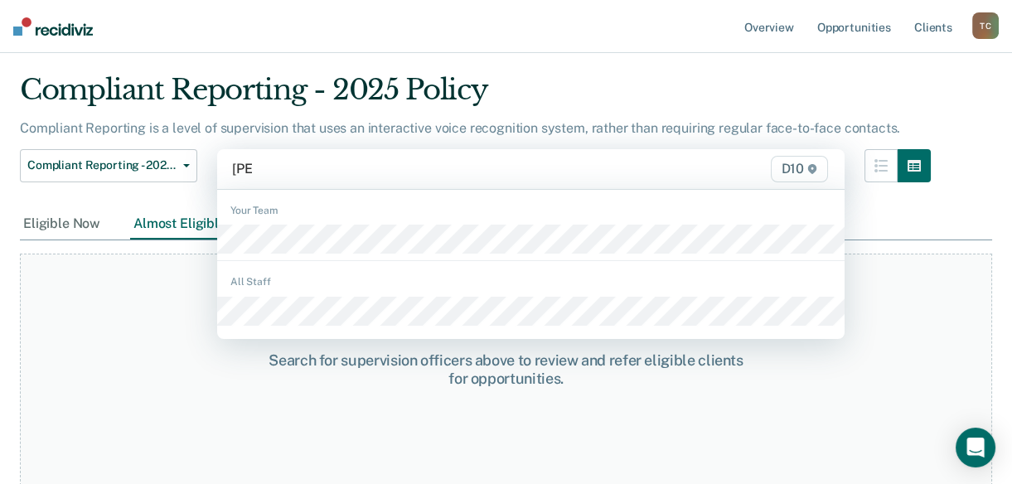
type input "[PERSON_NAME]"
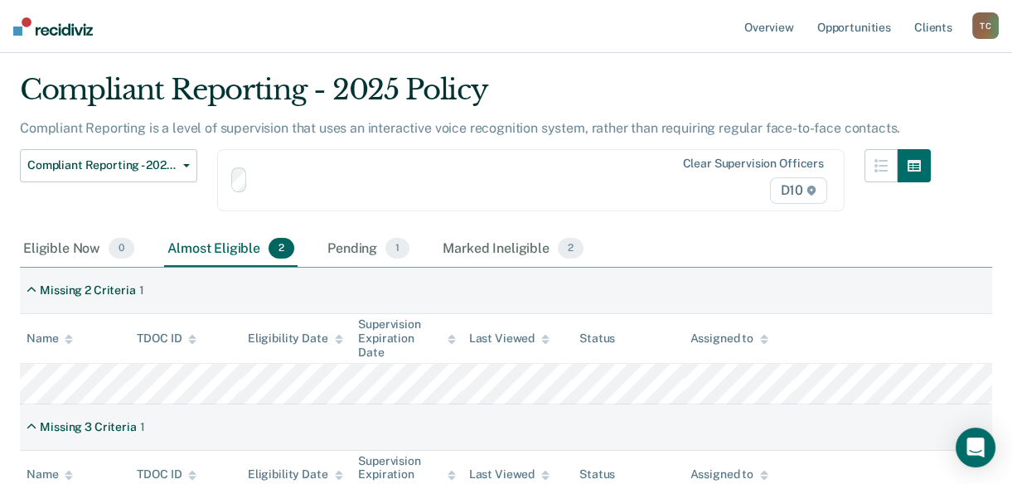
scroll to position [121, 0]
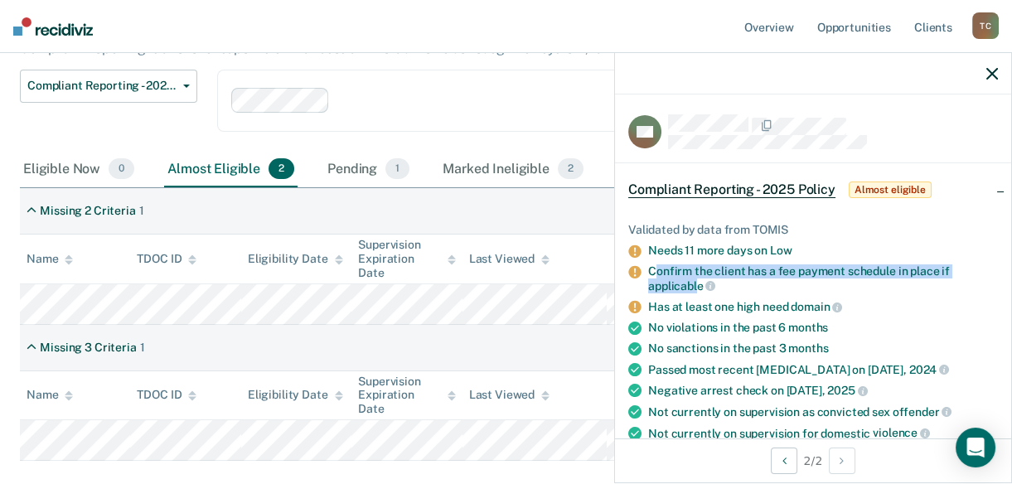
drag, startPoint x: 652, startPoint y: 273, endPoint x: 697, endPoint y: 282, distance: 45.7
click at [697, 282] on div "Confirm the client has a fee payment schedule in place if applicable" at bounding box center [823, 278] width 350 height 28
drag, startPoint x: 697, startPoint y: 282, endPoint x: 686, endPoint y: 284, distance: 11.7
click at [686, 284] on div "Confirm the client has a fee payment schedule in place if applicable" at bounding box center [823, 278] width 350 height 28
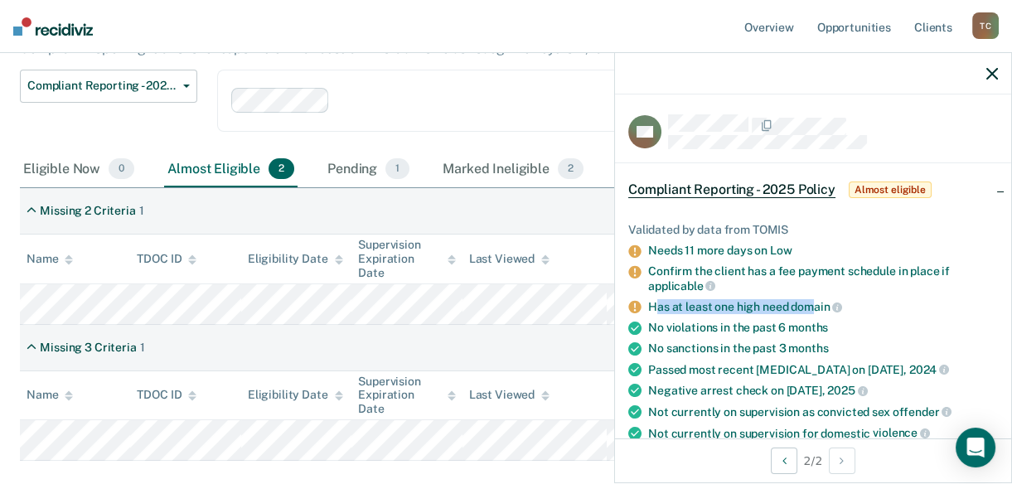
drag, startPoint x: 652, startPoint y: 305, endPoint x: 816, endPoint y: 310, distance: 163.4
click at [816, 310] on div "Has at least one high need domain" at bounding box center [823, 306] width 350 height 15
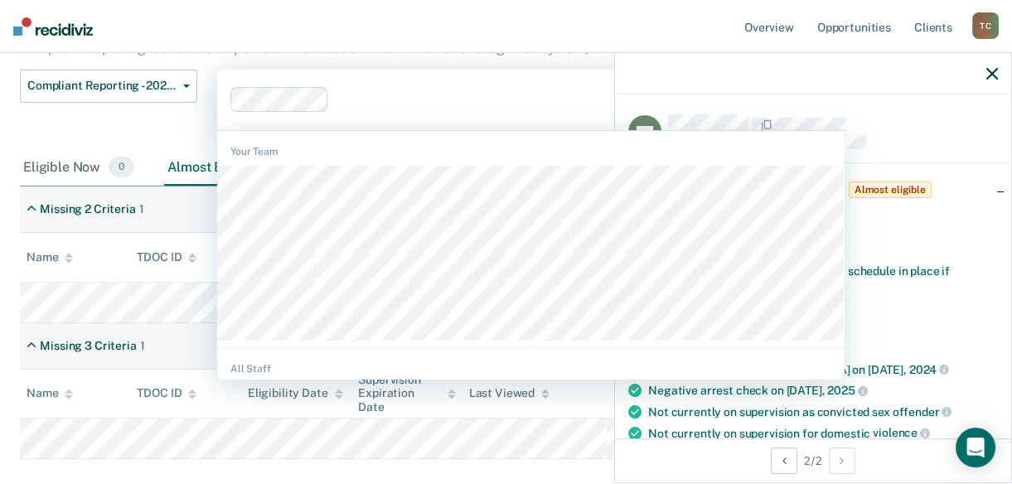
drag, startPoint x: 810, startPoint y: 305, endPoint x: 499, endPoint y: 97, distance: 374.1
click at [499, 97] on div at bounding box center [492, 99] width 313 height 19
